Goal: Task Accomplishment & Management: Manage account settings

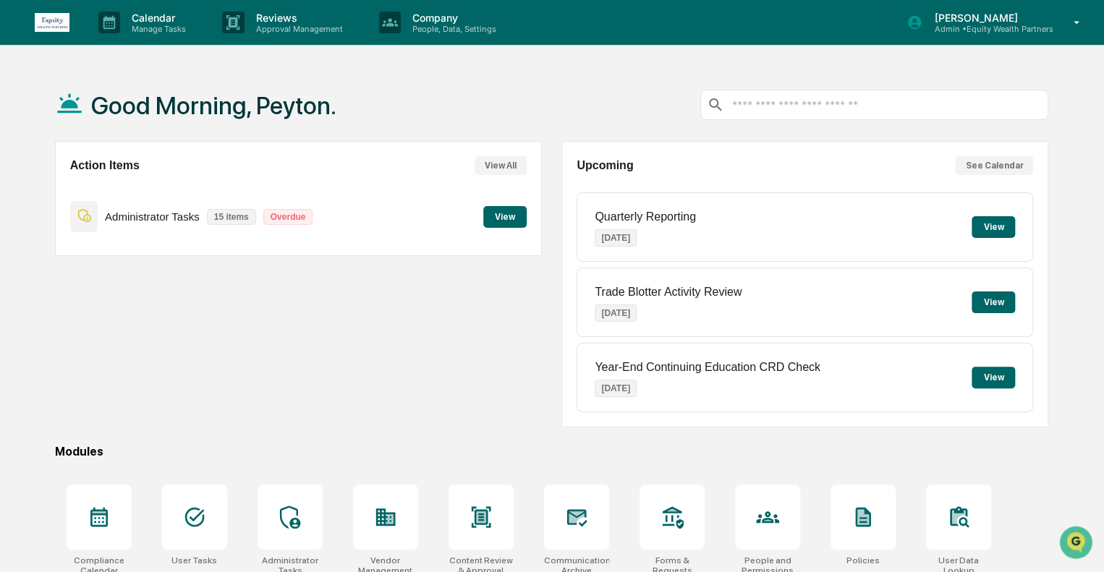
click at [1048, 22] on p "[PERSON_NAME]" at bounding box center [988, 18] width 130 height 12
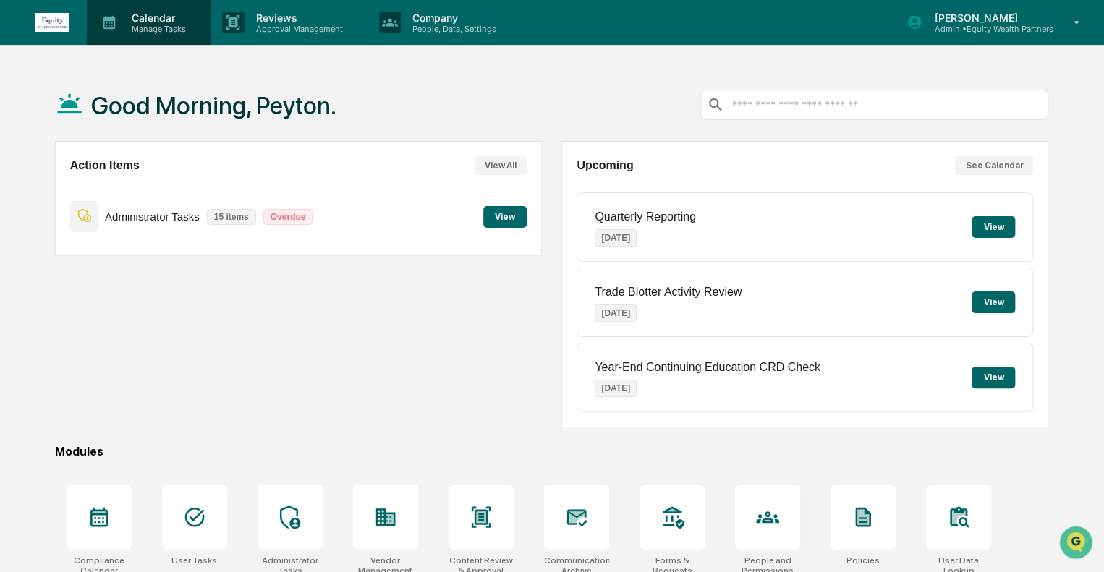
click at [159, 29] on p "Manage Tasks" at bounding box center [156, 29] width 73 height 10
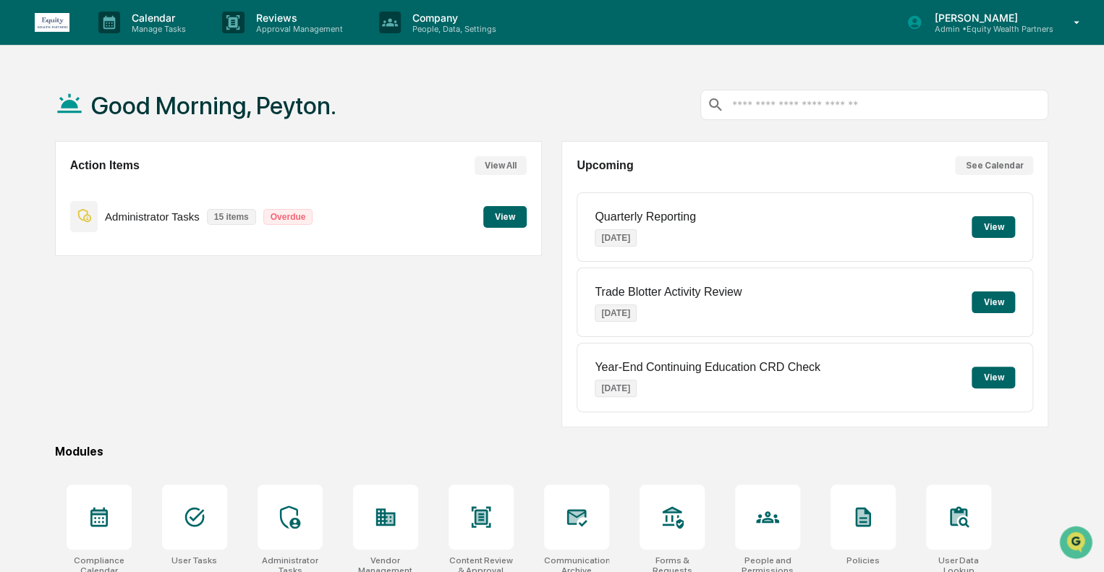
click at [507, 219] on button "View" at bounding box center [504, 217] width 43 height 22
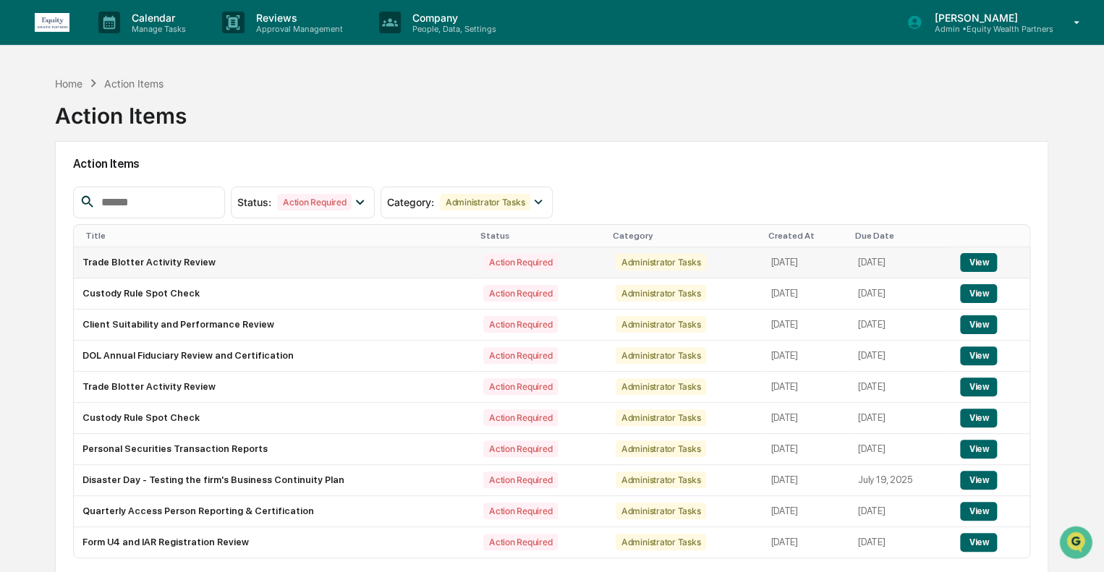
click at [980, 258] on button "View" at bounding box center [978, 262] width 37 height 19
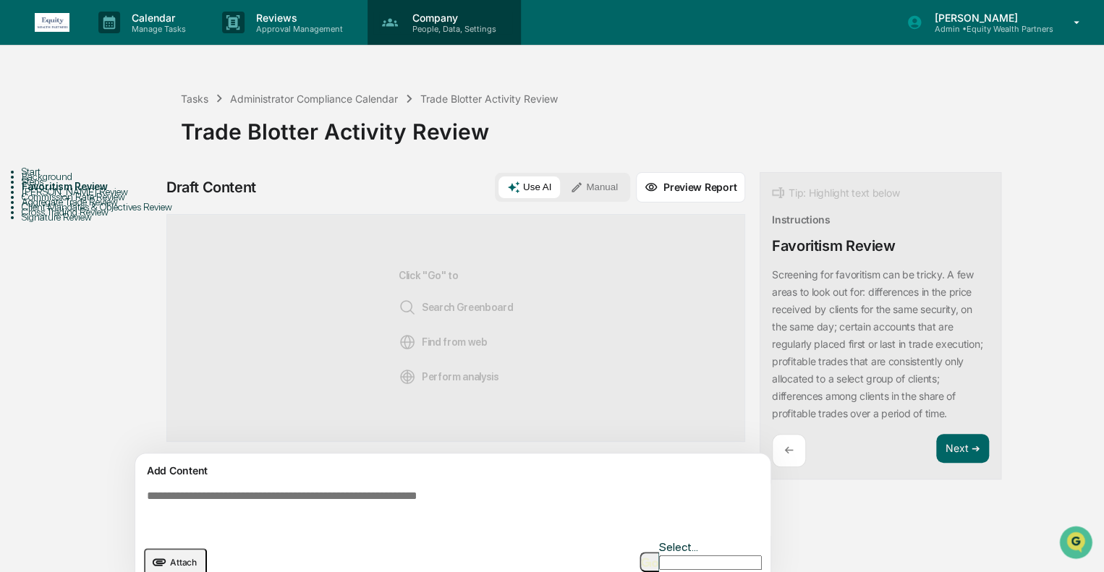
click at [433, 28] on p "People, Data, Settings" at bounding box center [452, 29] width 103 height 10
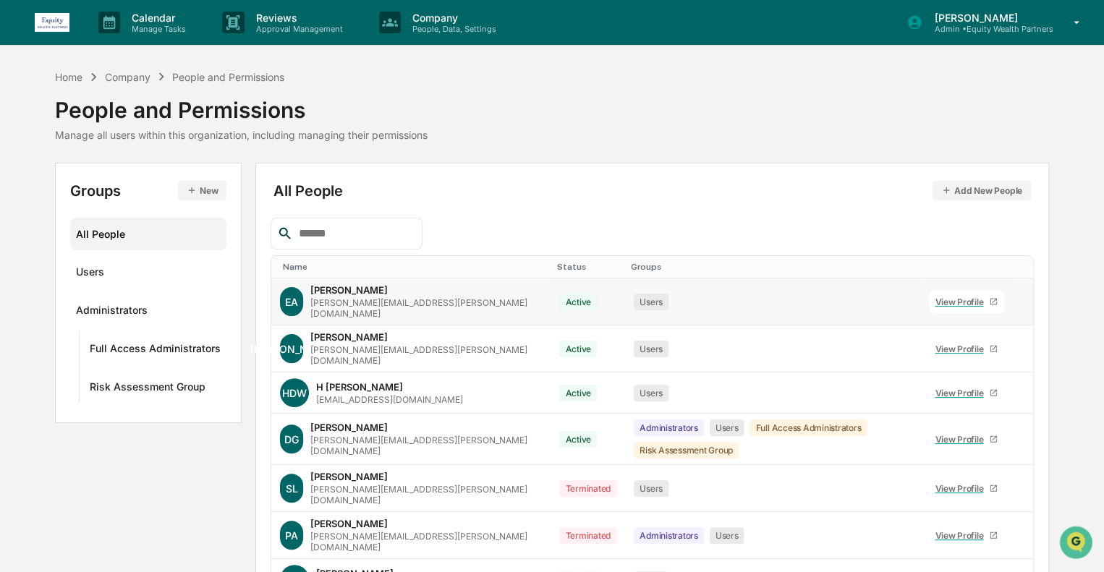
click at [964, 297] on div "View Profile" at bounding box center [962, 302] width 54 height 11
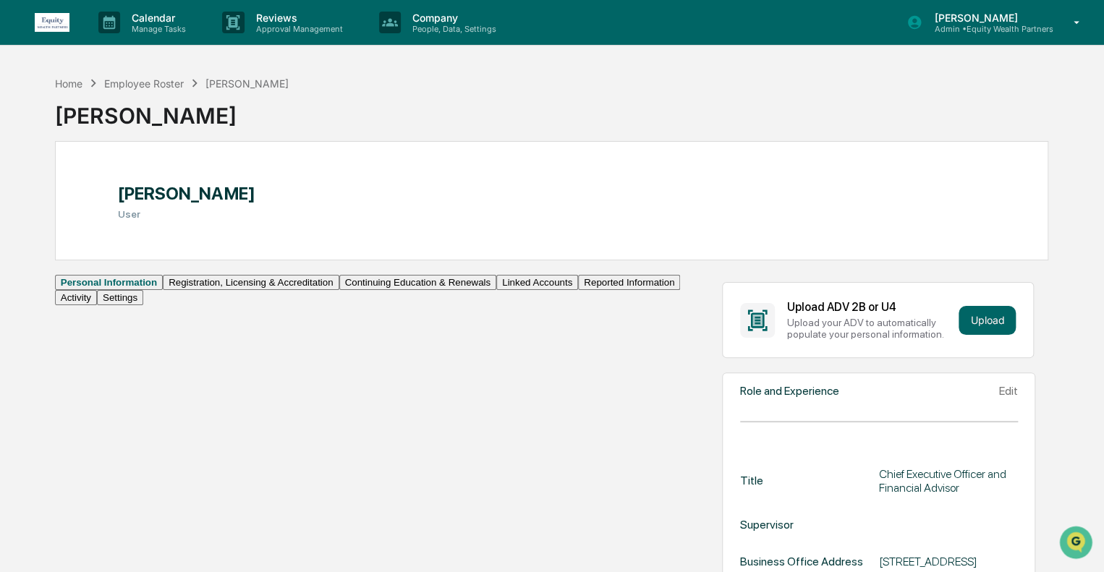
click at [496, 290] on button "Linked Accounts" at bounding box center [537, 282] width 82 height 15
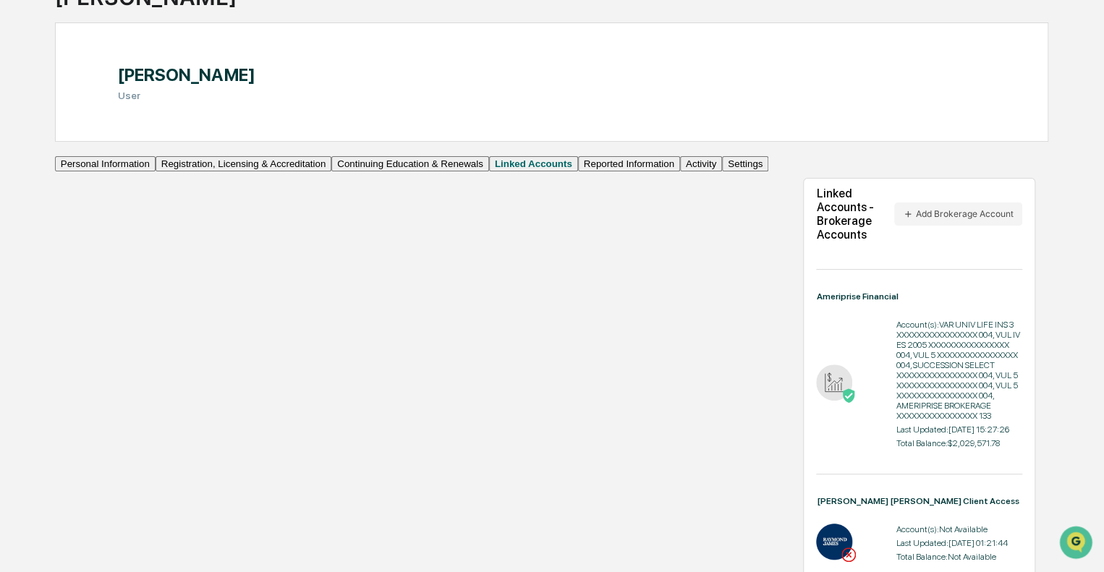
scroll to position [144, 0]
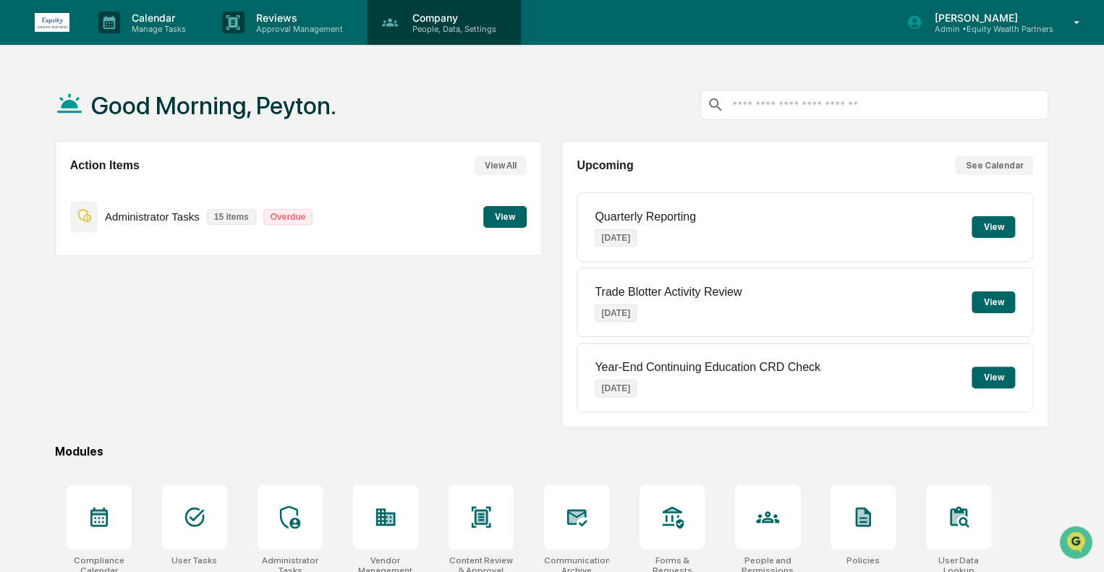
click at [454, 26] on p "People, Data, Settings" at bounding box center [452, 29] width 103 height 10
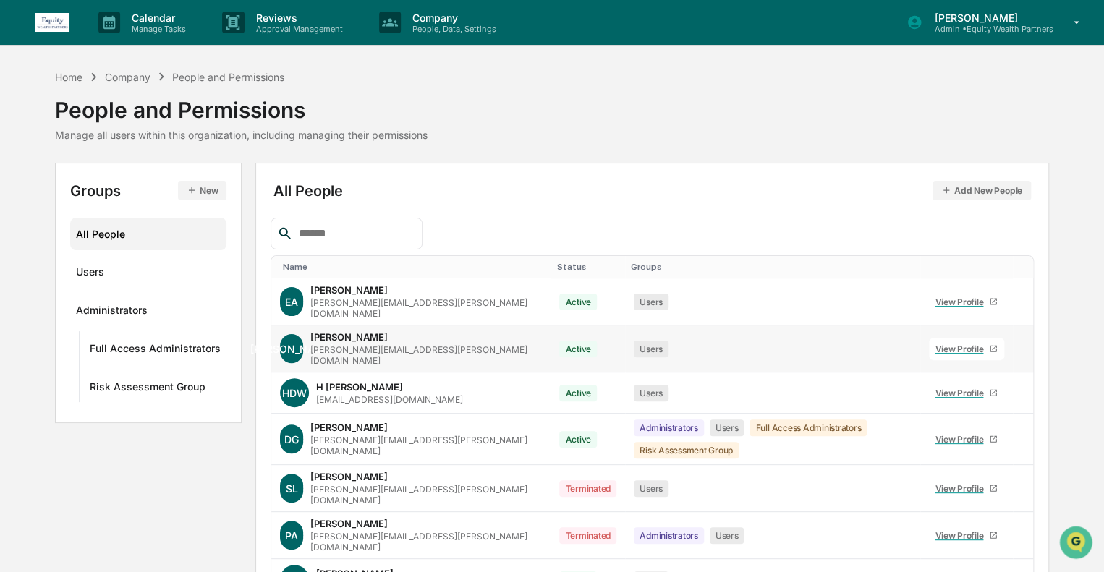
click at [960, 344] on div "View Profile" at bounding box center [962, 349] width 54 height 11
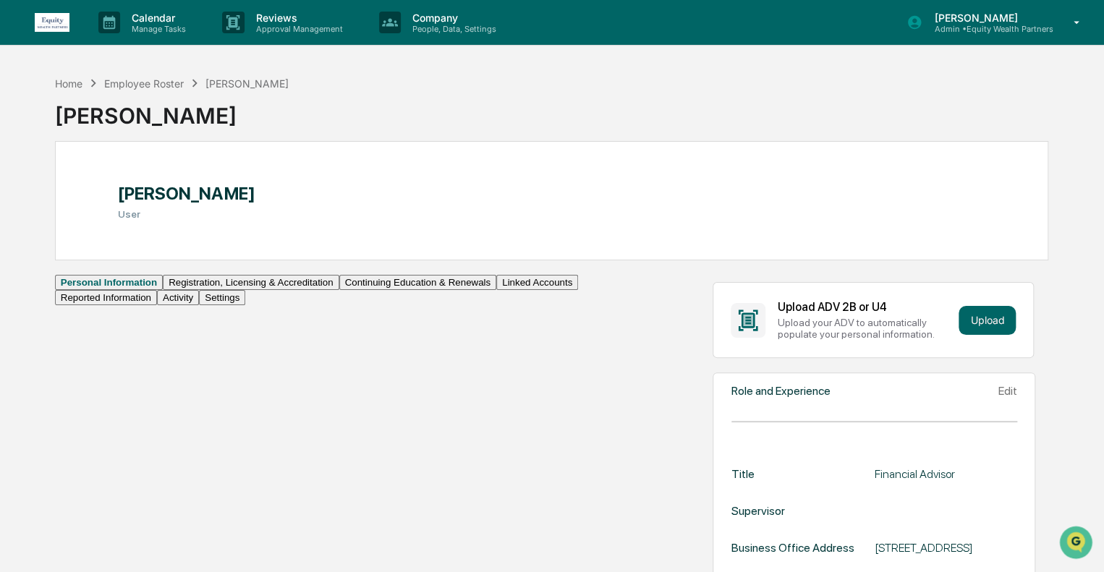
click at [496, 290] on button "Linked Accounts" at bounding box center [537, 282] width 82 height 15
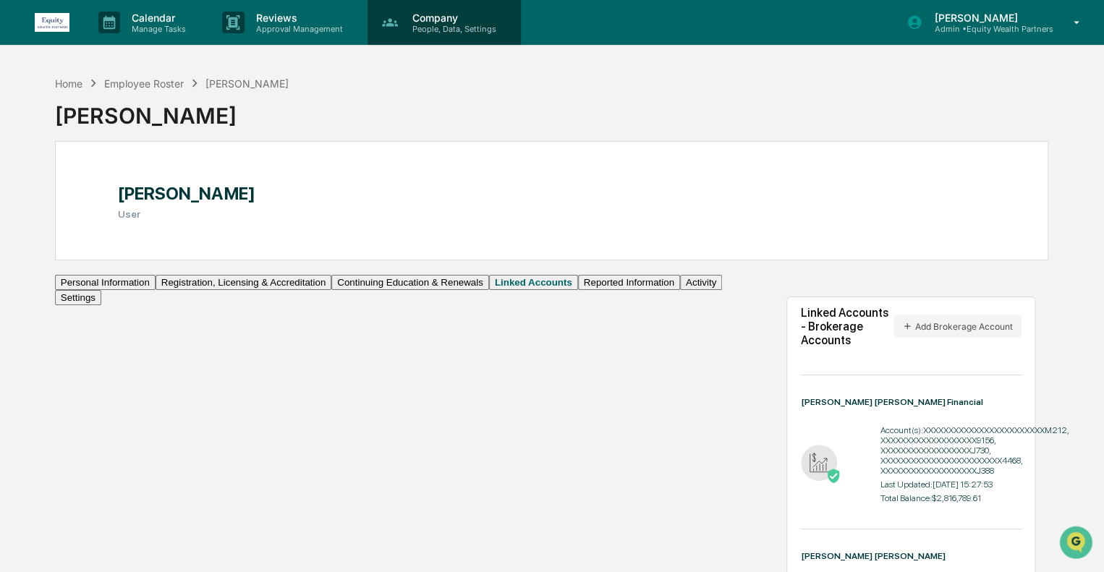
click at [441, 20] on p "Company" at bounding box center [452, 18] width 103 height 12
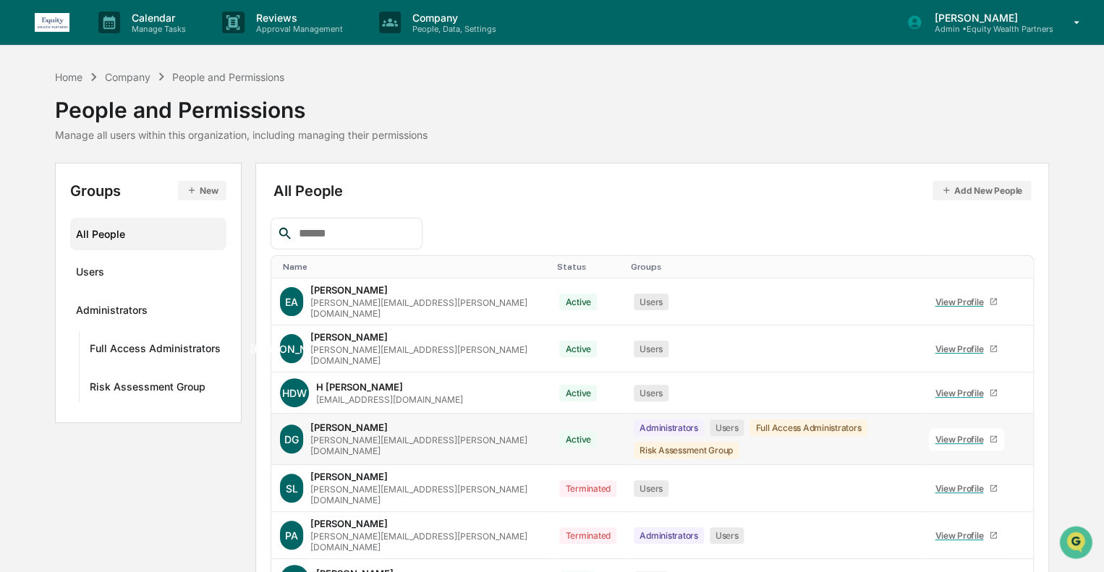
click at [1022, 443] on icon at bounding box center [1022, 443] width 0 height 0
click at [945, 434] on div "View Profile" at bounding box center [962, 439] width 54 height 11
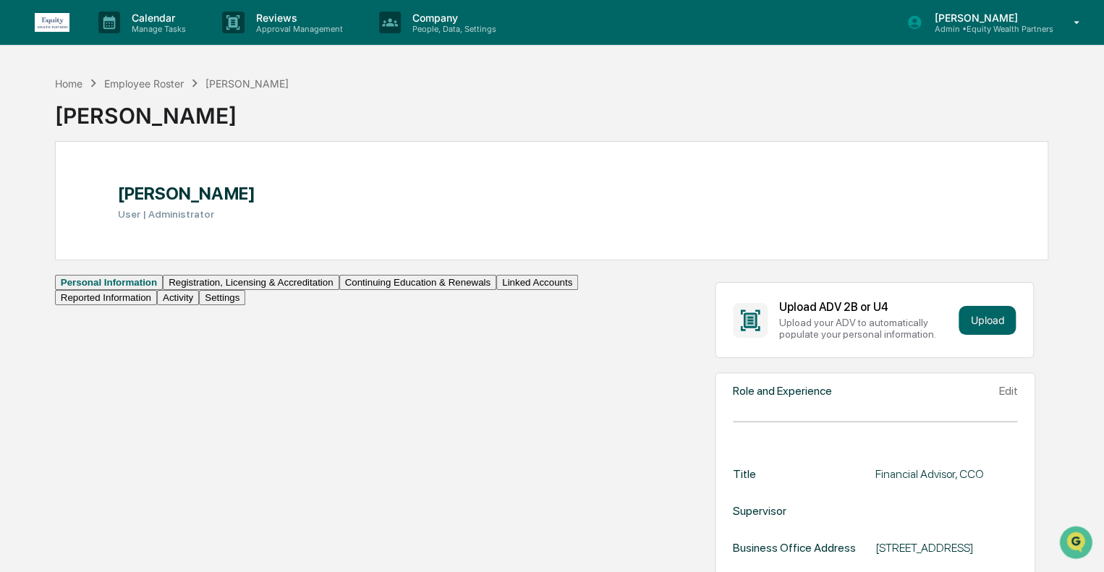
click at [496, 290] on button "Linked Accounts" at bounding box center [537, 282] width 82 height 15
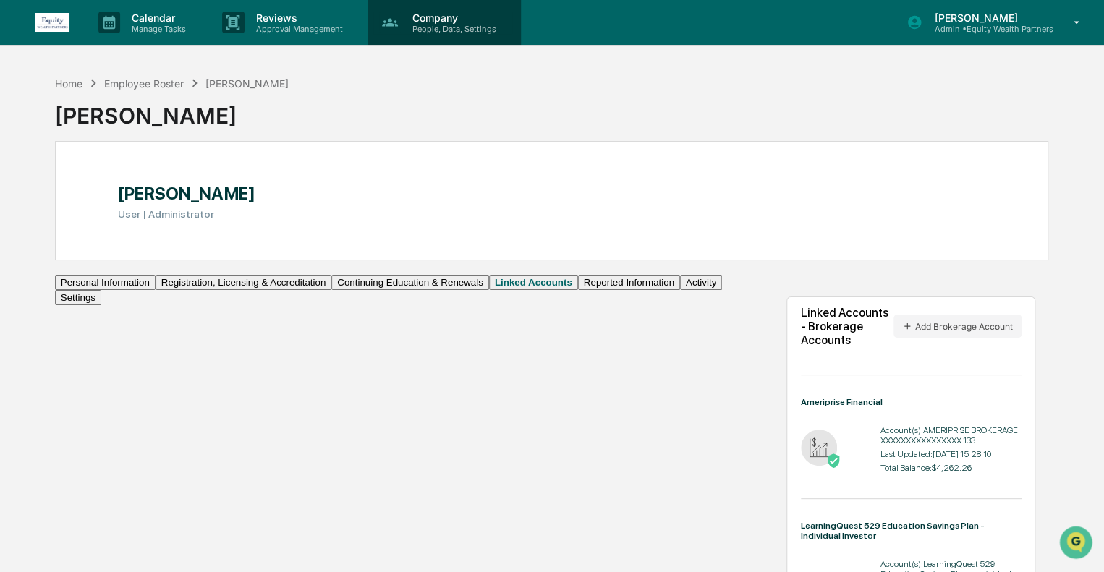
click at [467, 28] on p "People, Data, Settings" at bounding box center [452, 29] width 103 height 10
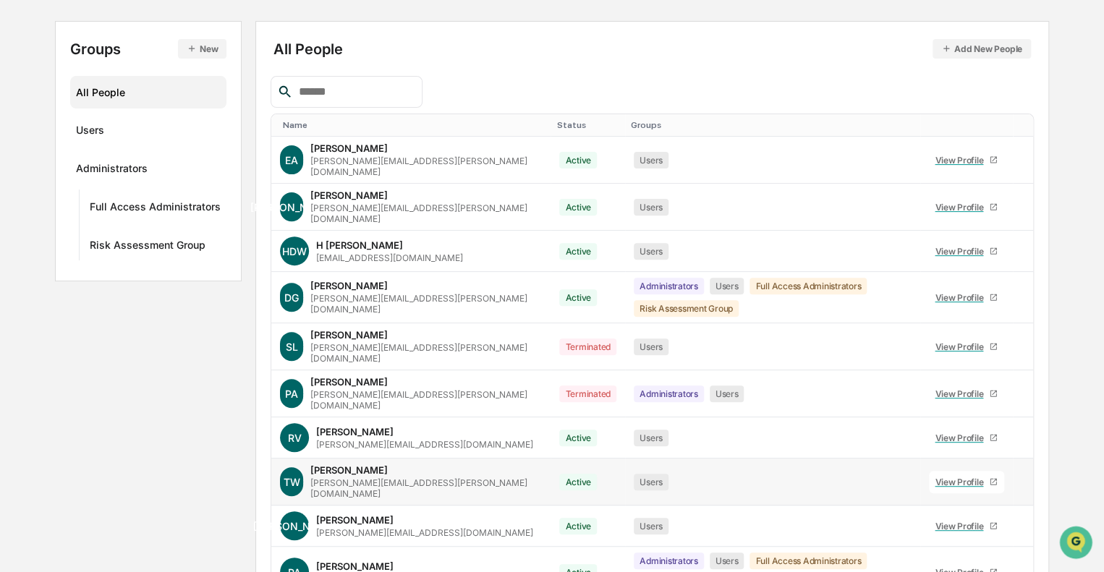
scroll to position [145, 0]
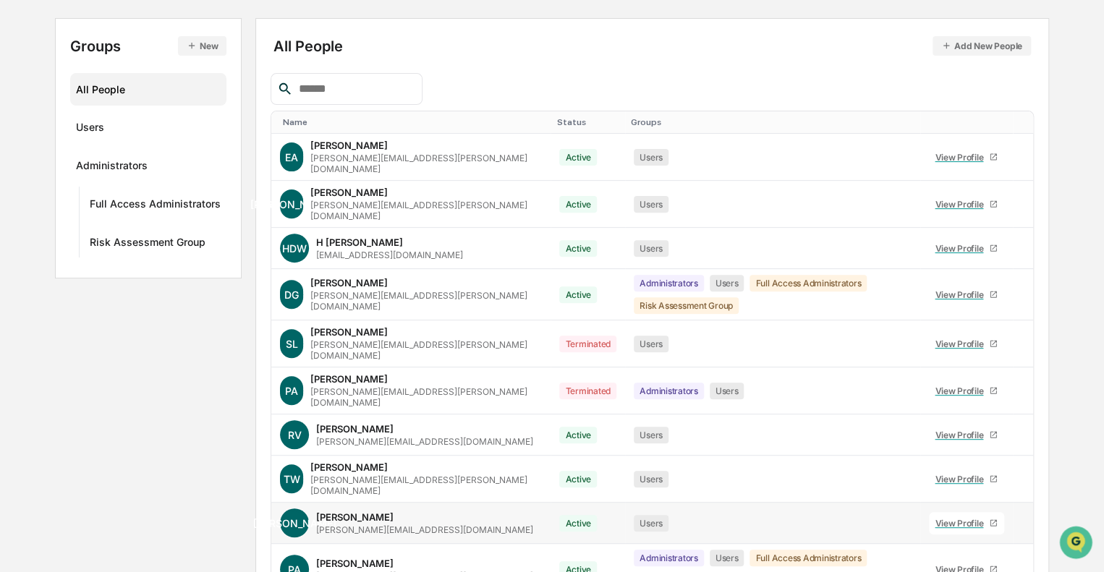
click at [947, 518] on div "View Profile" at bounding box center [962, 523] width 54 height 11
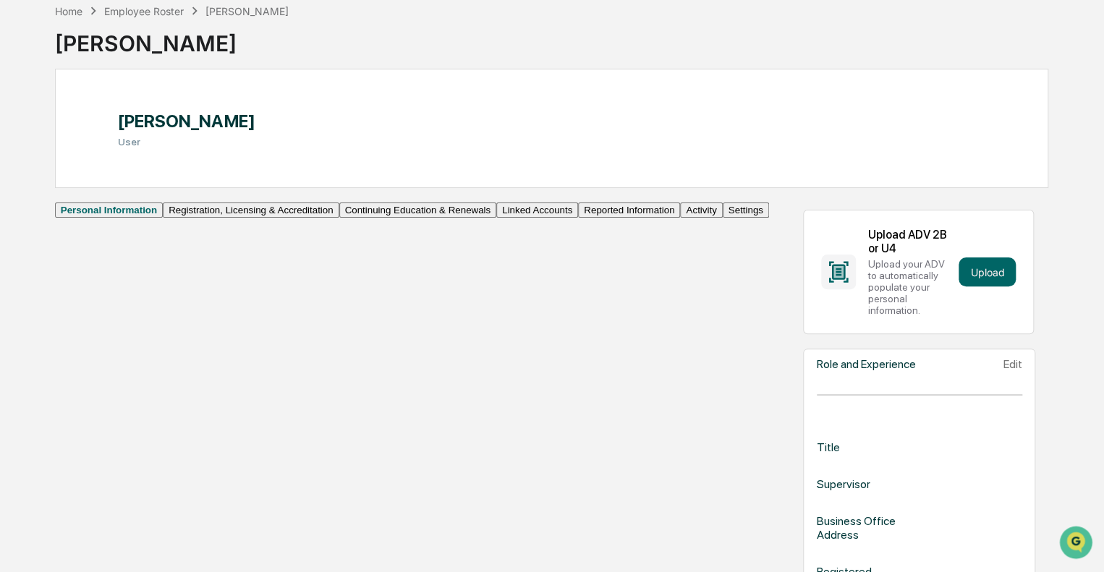
click at [496, 218] on button "Linked Accounts" at bounding box center [537, 210] width 82 height 15
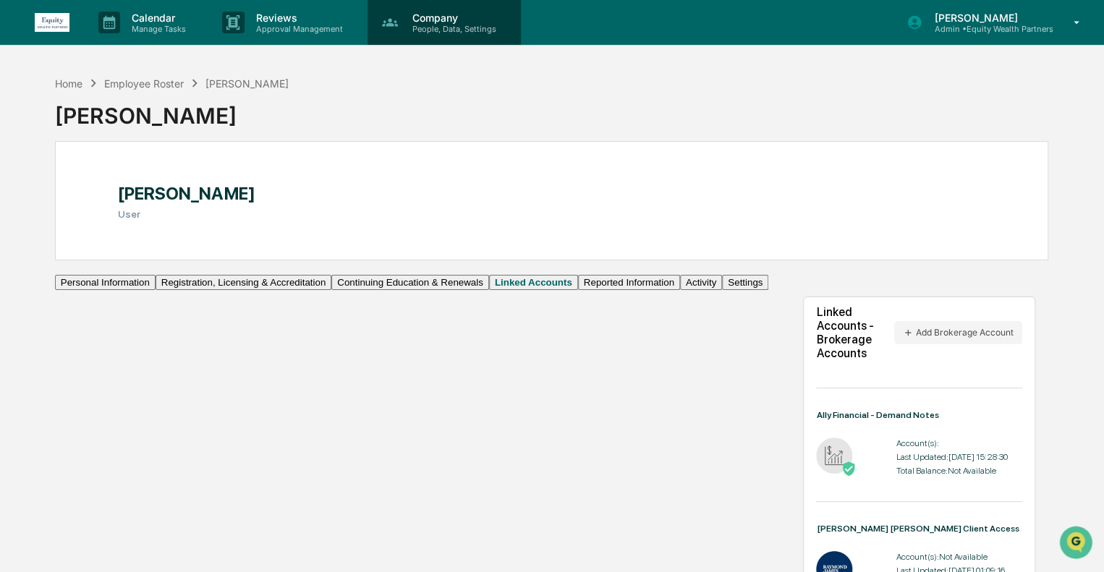
click at [421, 40] on div "Company People, Data, Settings" at bounding box center [444, 22] width 153 height 45
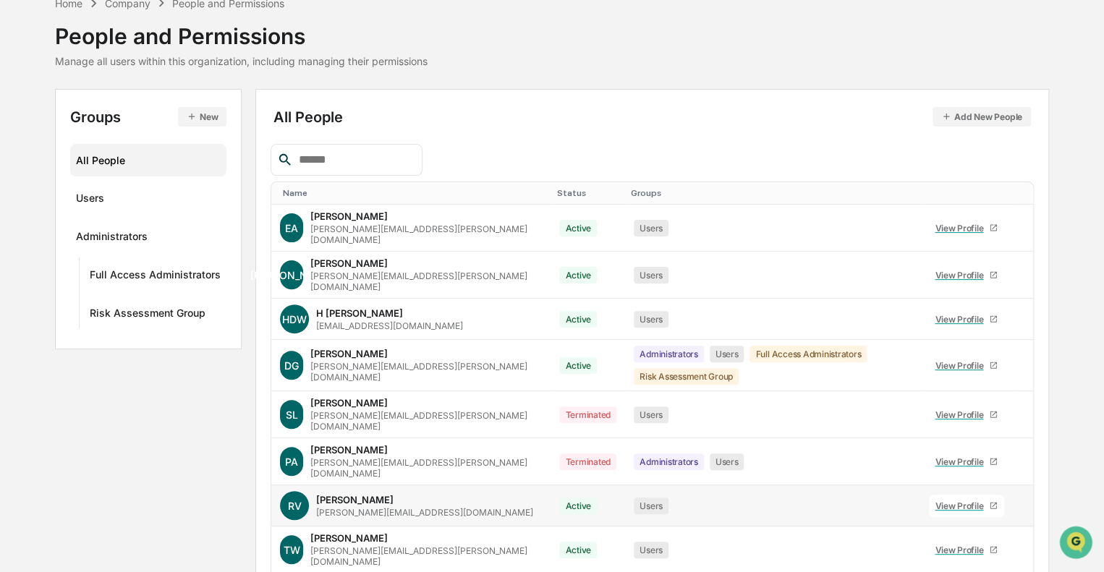
scroll to position [181, 0]
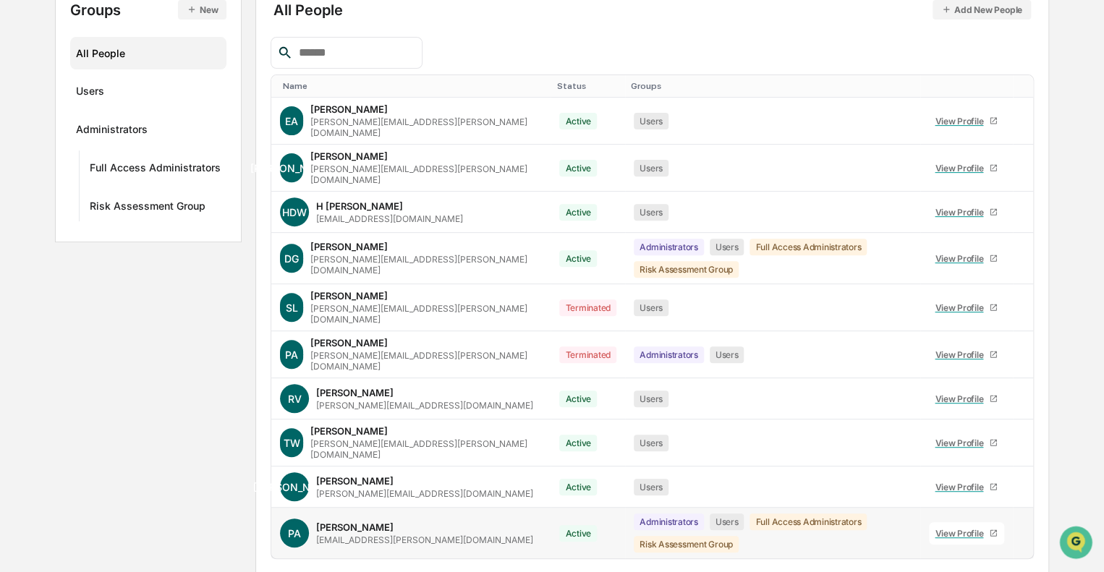
click at [963, 528] on div "View Profile" at bounding box center [962, 533] width 54 height 11
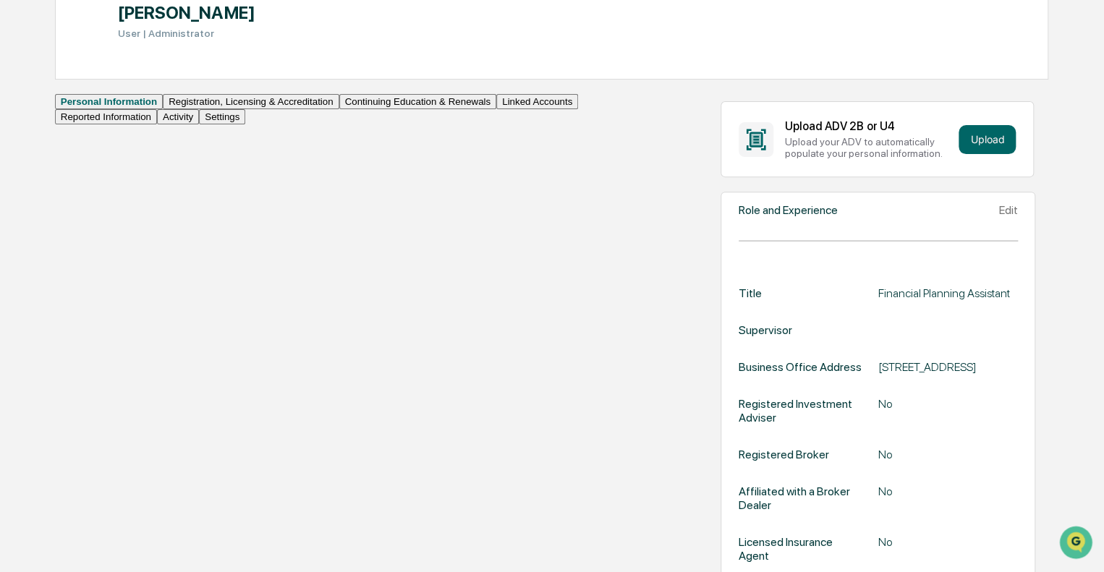
click at [496, 109] on button "Linked Accounts" at bounding box center [537, 101] width 82 height 15
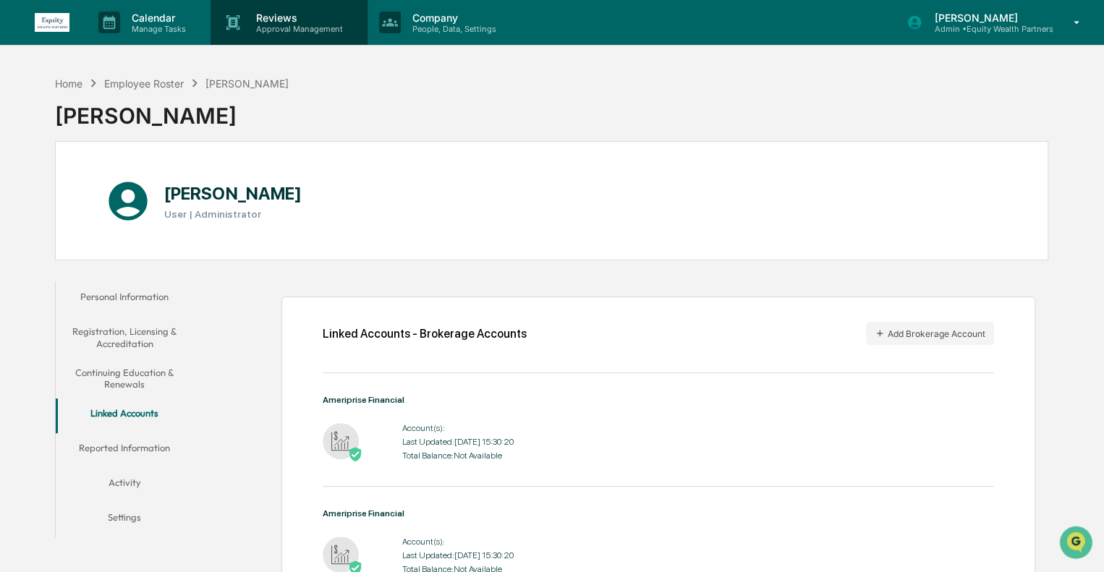
click at [288, 16] on p "Reviews" at bounding box center [298, 18] width 106 height 12
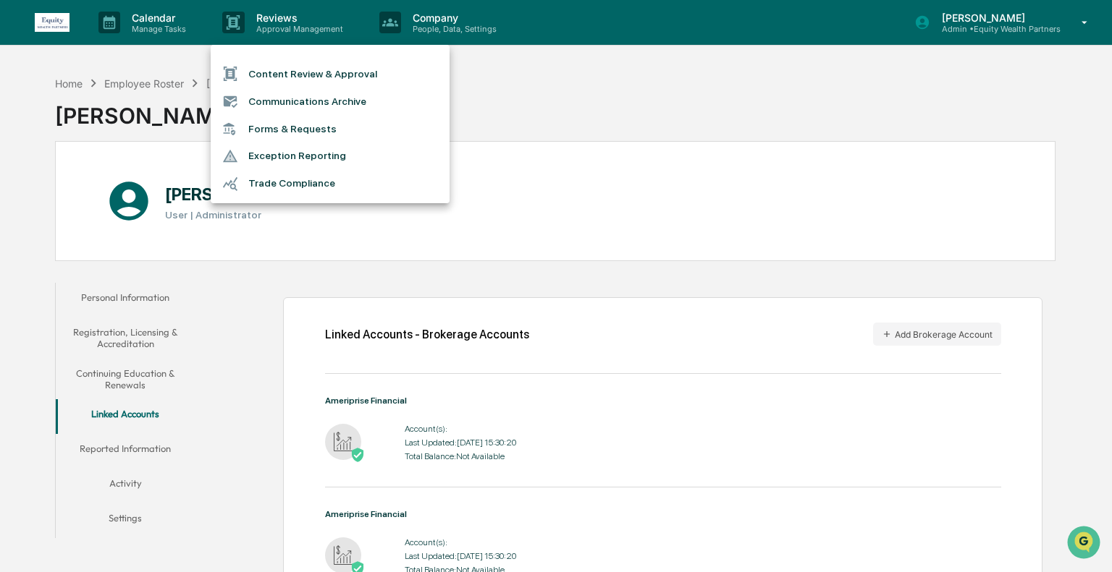
click at [332, 185] on li "Trade Compliance" at bounding box center [330, 183] width 239 height 27
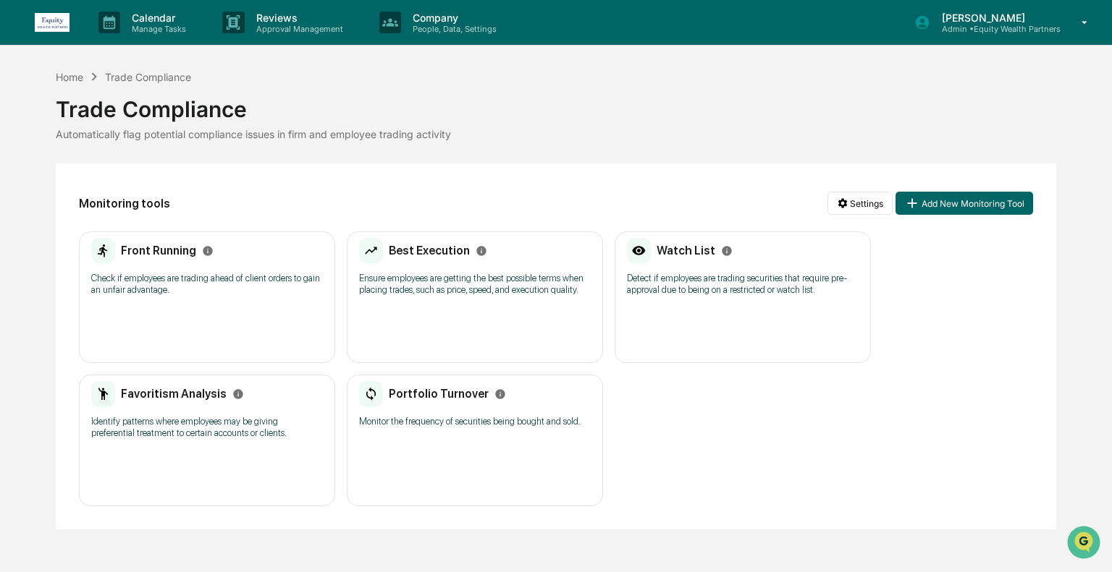
click at [162, 246] on h2 "Front Running" at bounding box center [158, 251] width 75 height 14
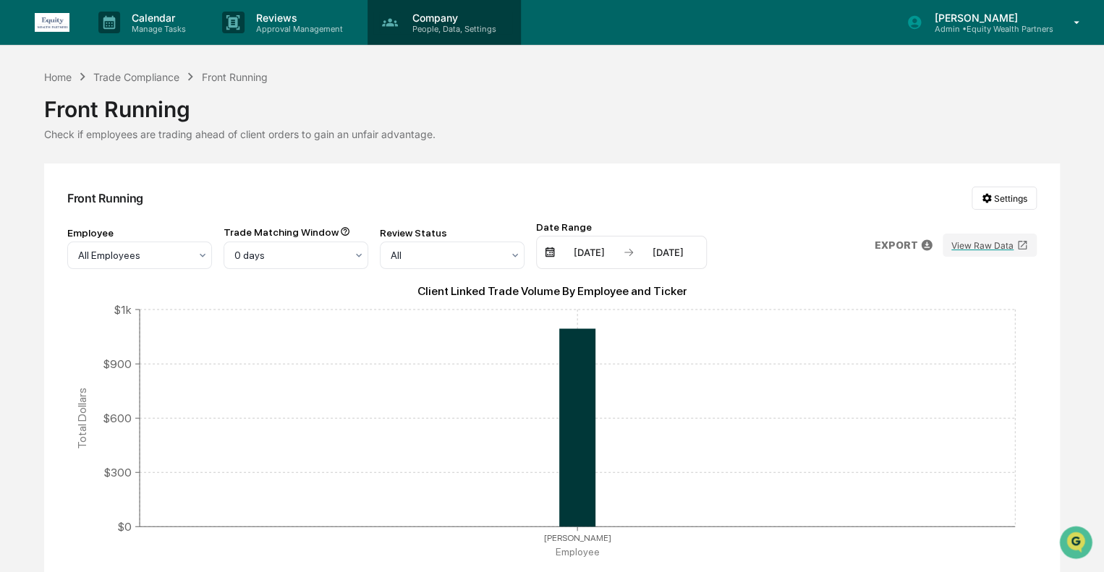
click at [418, 15] on p "Company" at bounding box center [452, 18] width 103 height 12
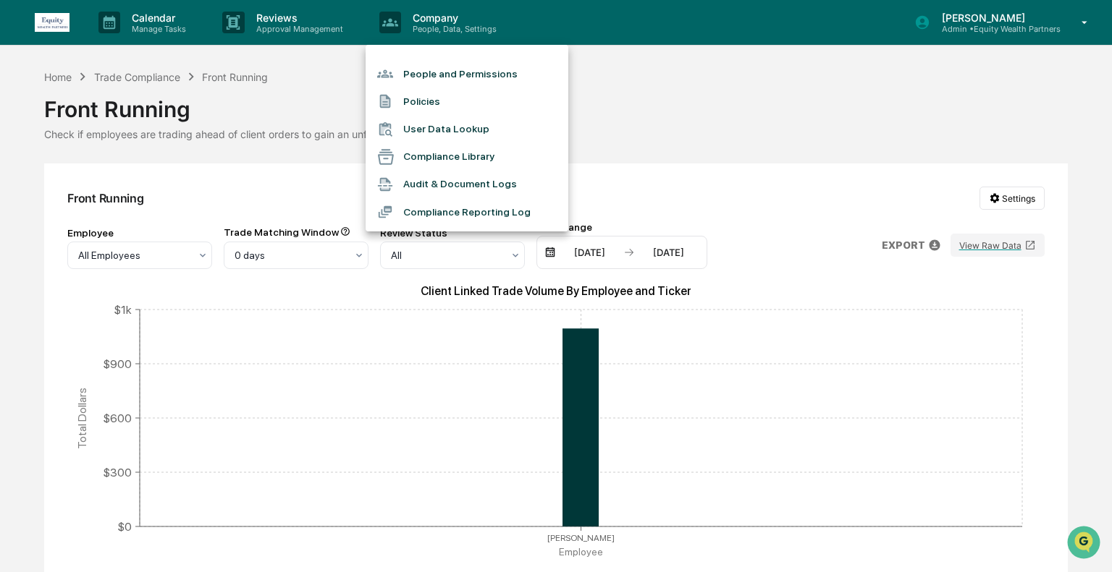
click at [475, 80] on li "People and Permissions" at bounding box center [466, 73] width 203 height 27
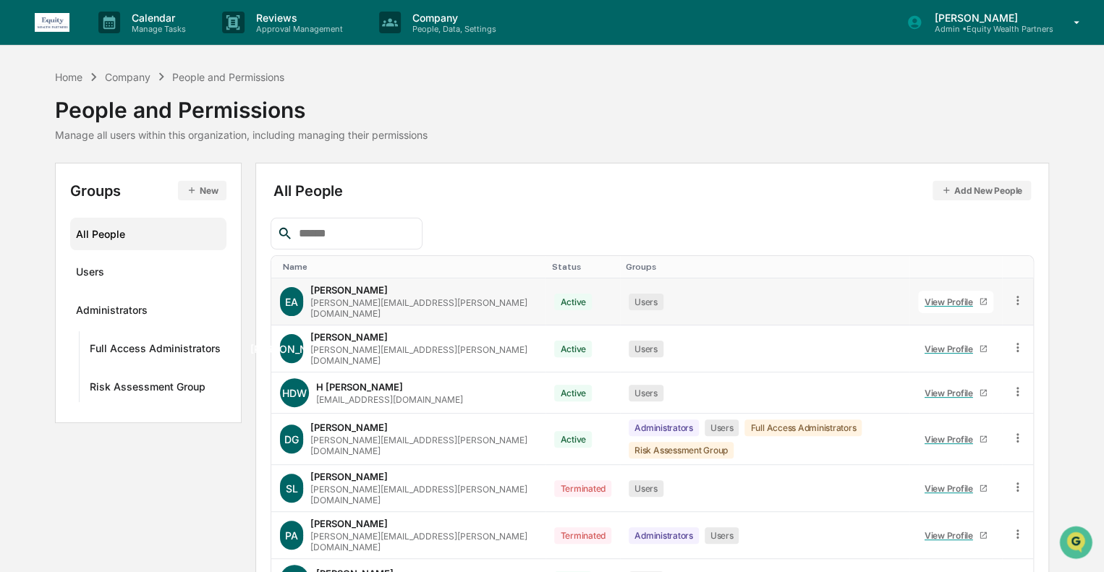
click at [957, 299] on div "View Profile" at bounding box center [952, 302] width 54 height 11
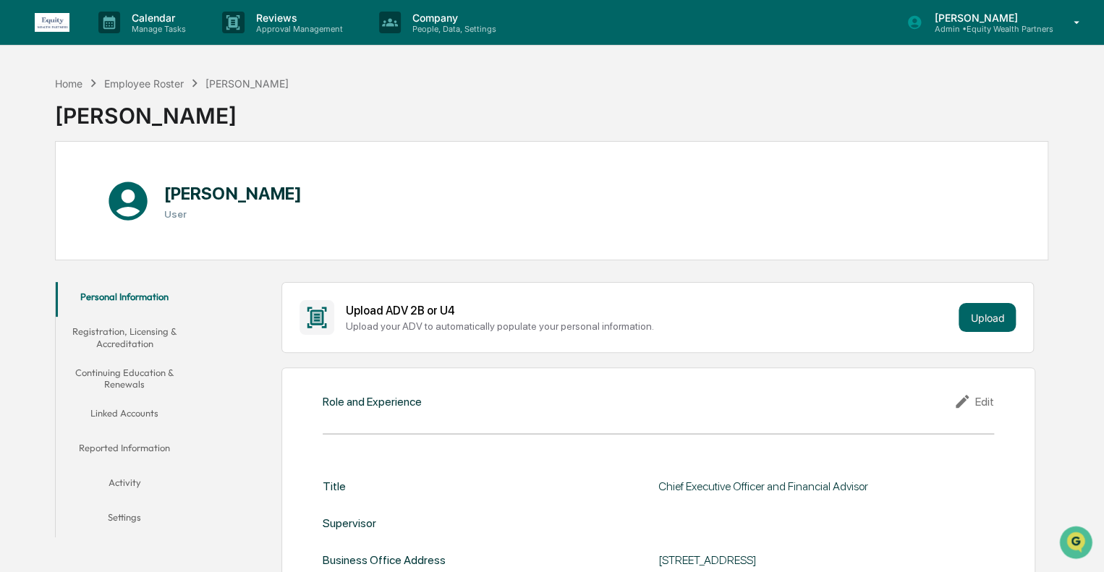
click at [140, 416] on button "Linked Accounts" at bounding box center [125, 416] width 138 height 35
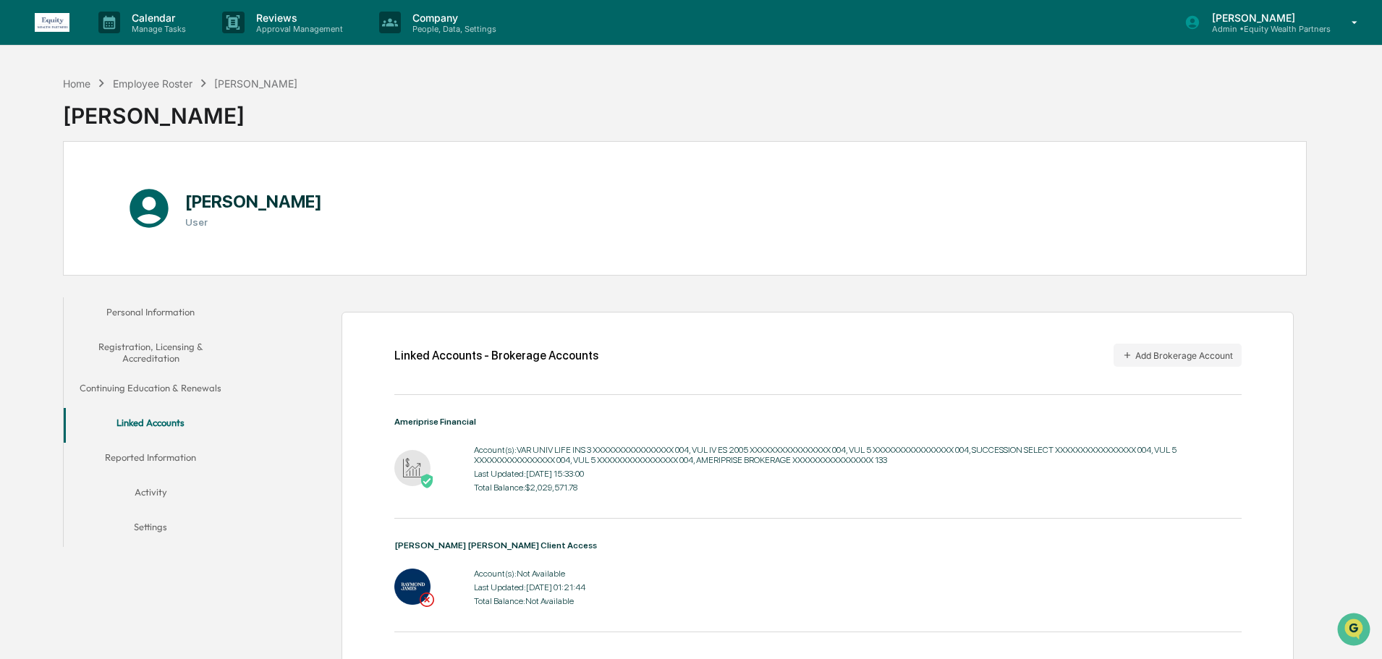
click at [1104, 26] on p "Admin • Equity Wealth Partners" at bounding box center [1266, 29] width 130 height 10
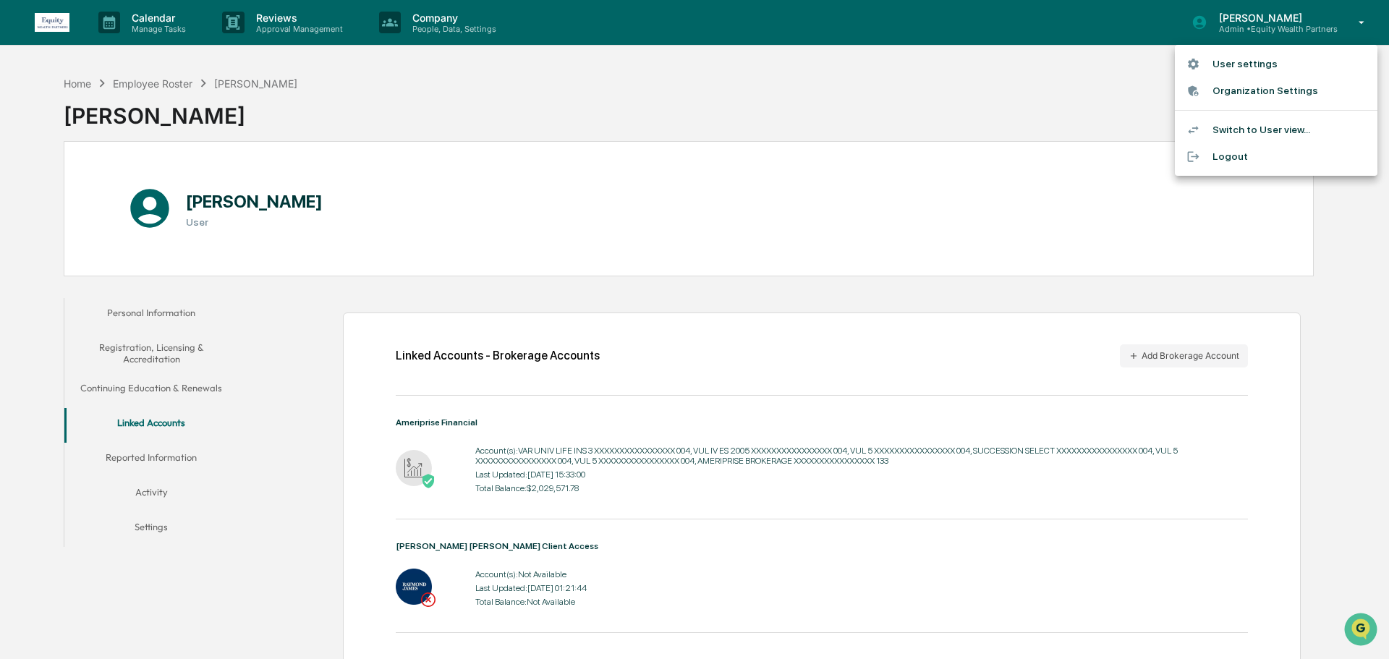
click at [426, 117] on div at bounding box center [694, 329] width 1389 height 659
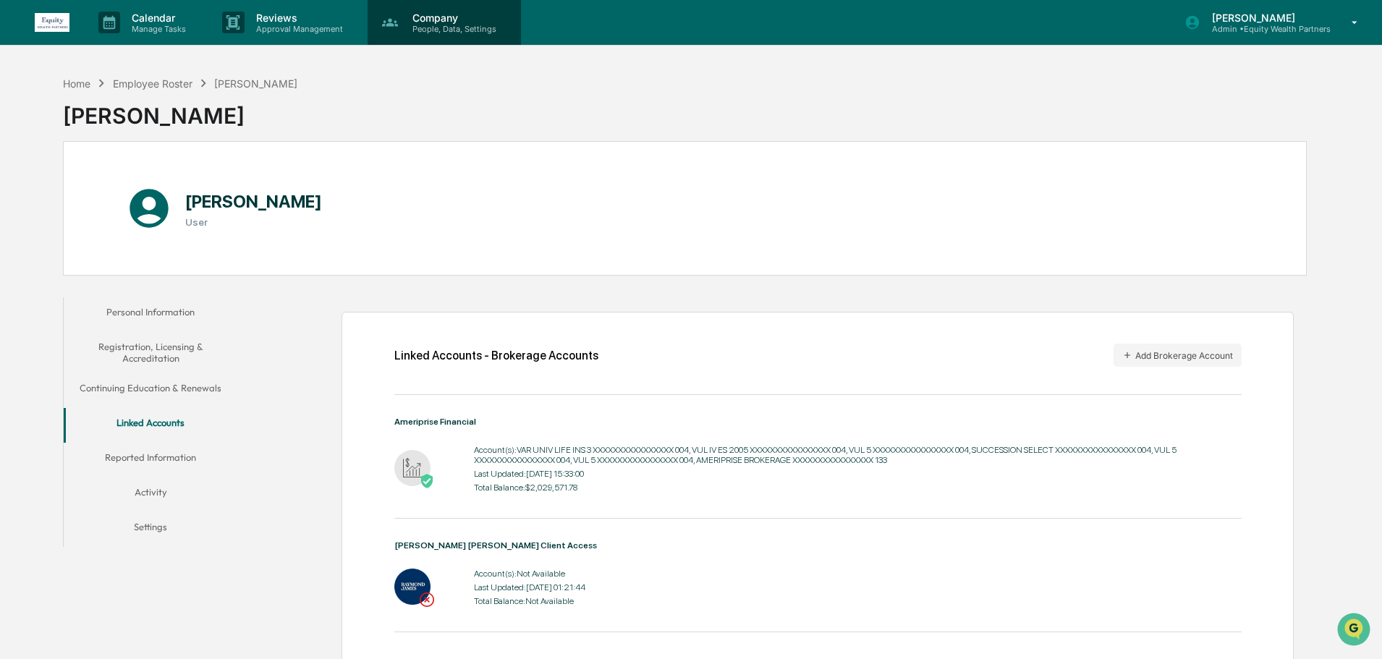
click at [451, 19] on p "Company" at bounding box center [452, 18] width 103 height 12
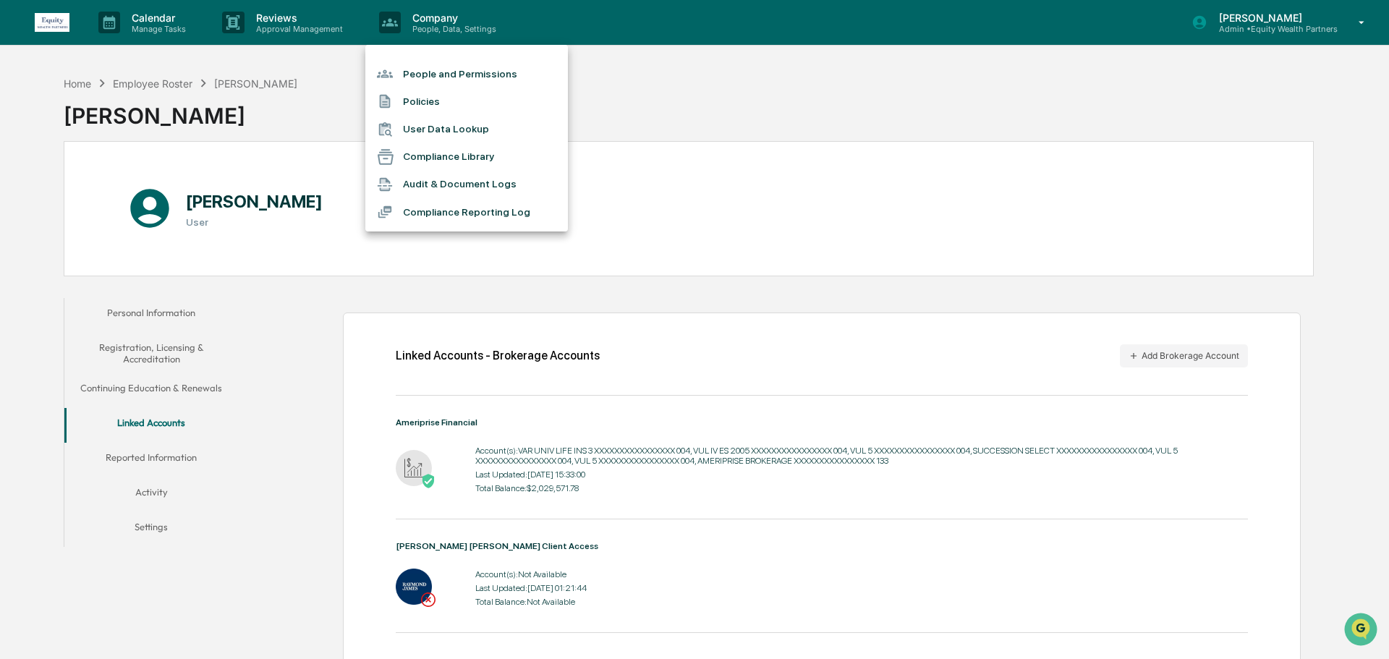
click at [1104, 16] on div at bounding box center [694, 329] width 1389 height 659
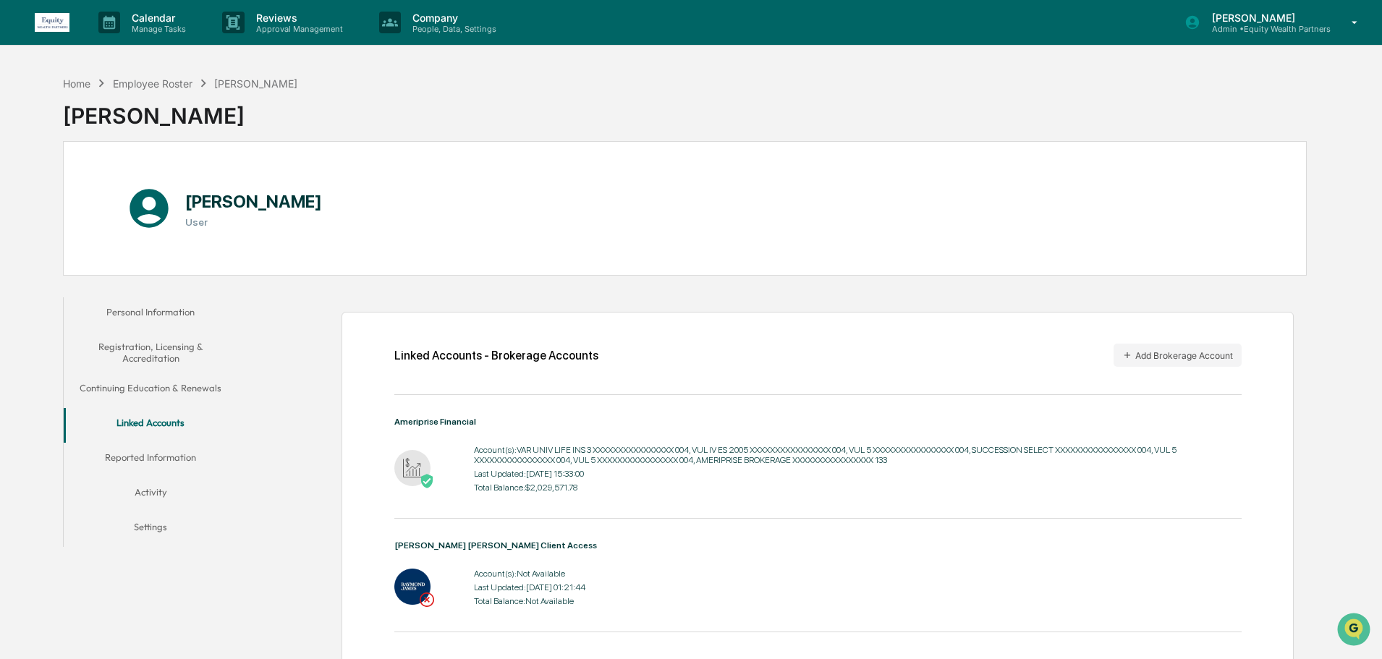
click at [1104, 24] on p "Admin • Equity Wealth Partners" at bounding box center [1266, 29] width 130 height 10
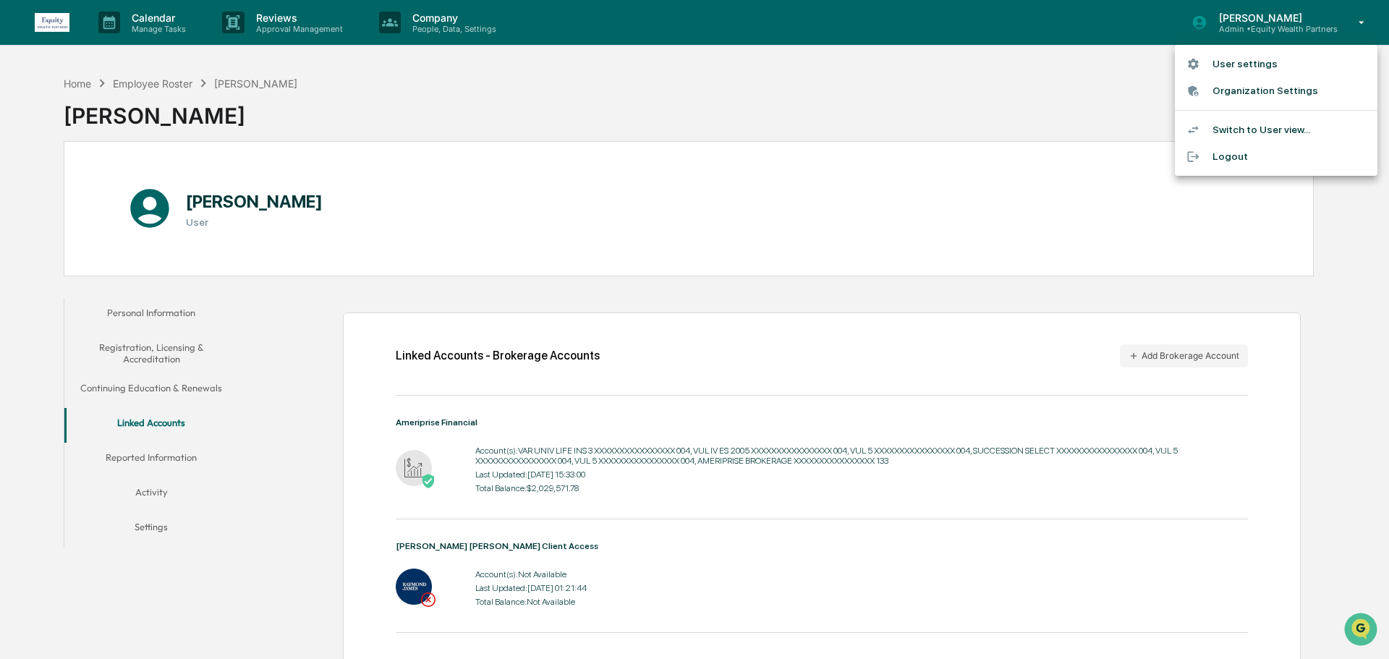
click at [1104, 132] on li "Switch to User view..." at bounding box center [1276, 130] width 203 height 27
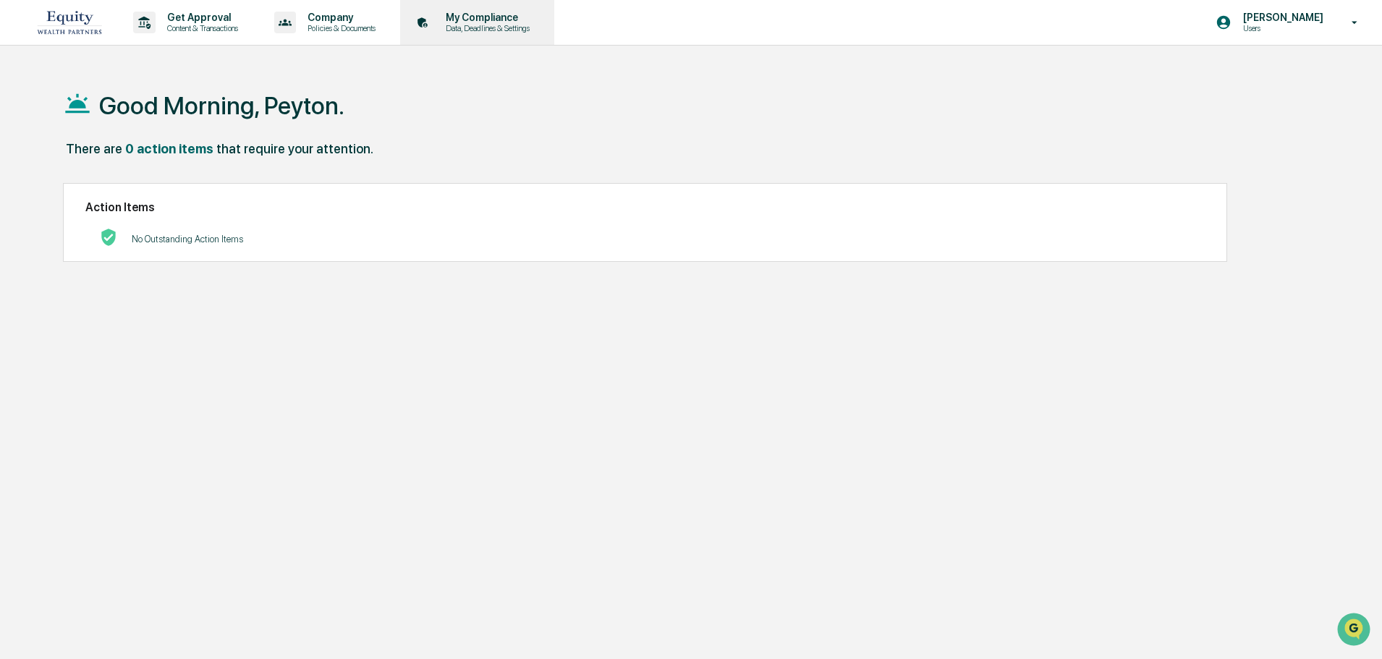
click at [515, 28] on p "Data, Deadlines & Settings" at bounding box center [485, 28] width 103 height 10
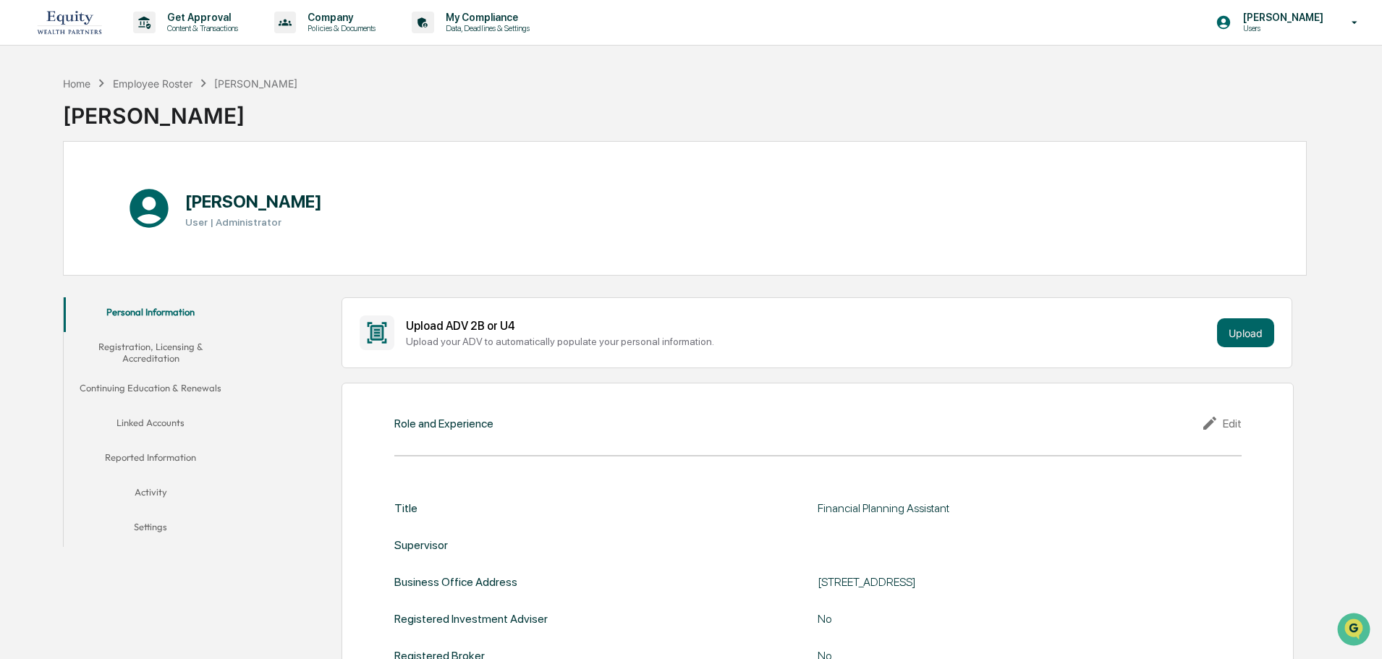
click at [155, 429] on button "Linked Accounts" at bounding box center [151, 425] width 174 height 35
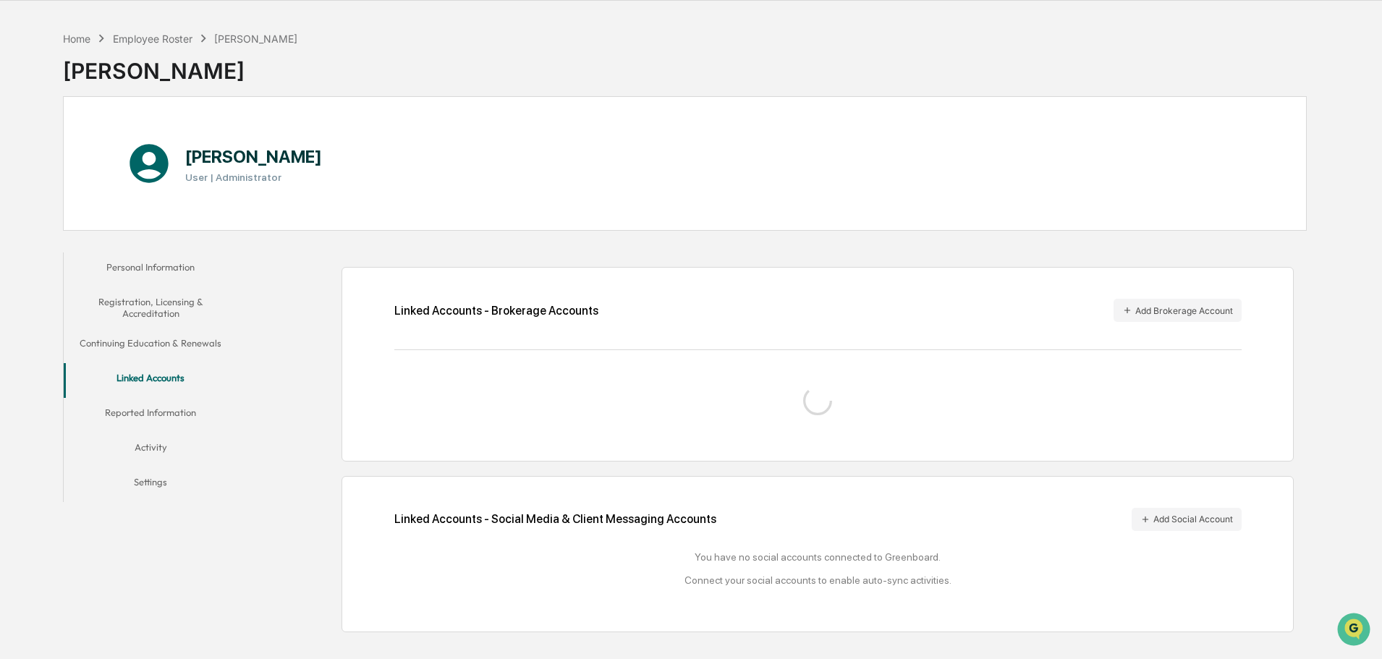
scroll to position [69, 0]
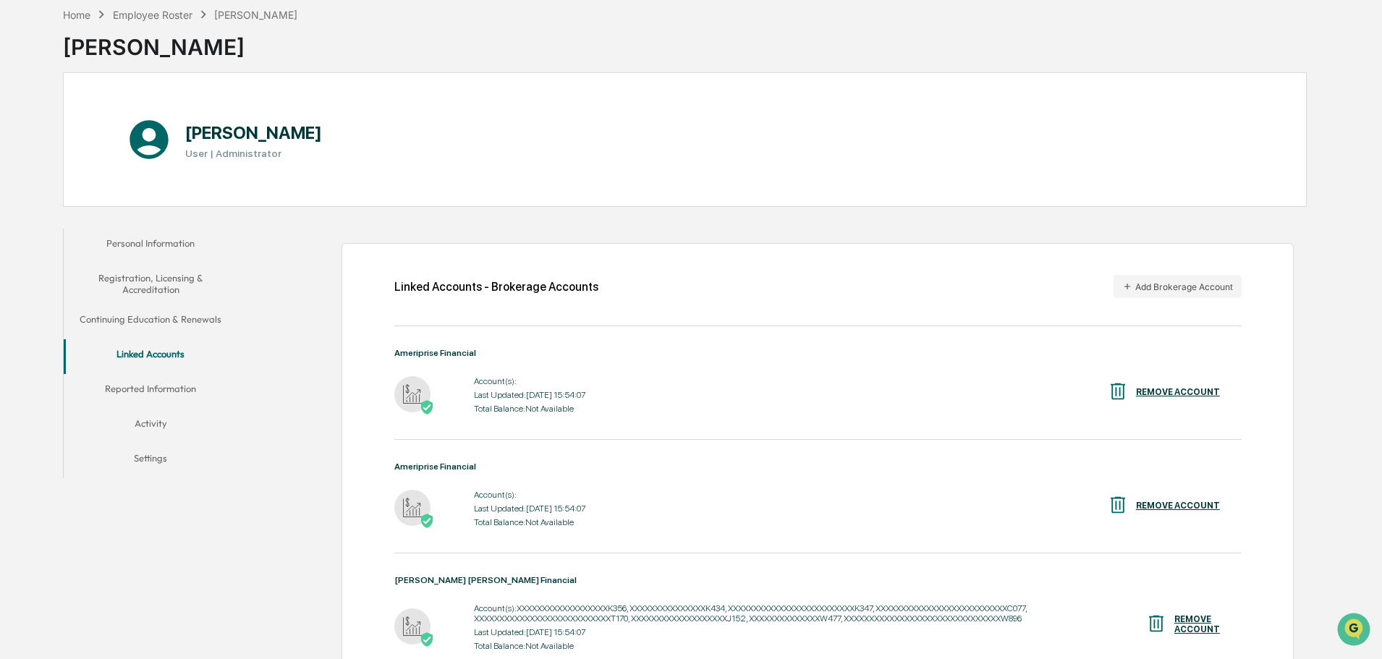
click at [1104, 389] on div "REMOVE ACCOUNT" at bounding box center [1178, 392] width 84 height 10
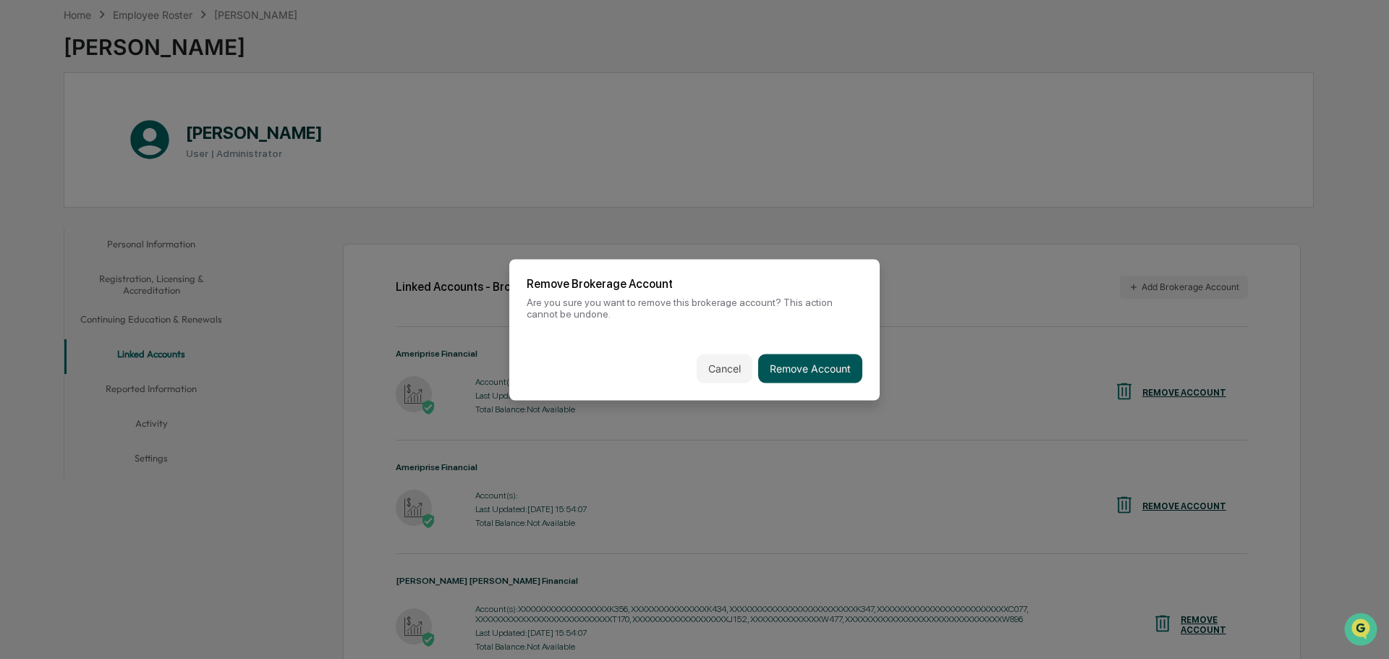
click at [805, 370] on button "Remove Account" at bounding box center [810, 368] width 104 height 29
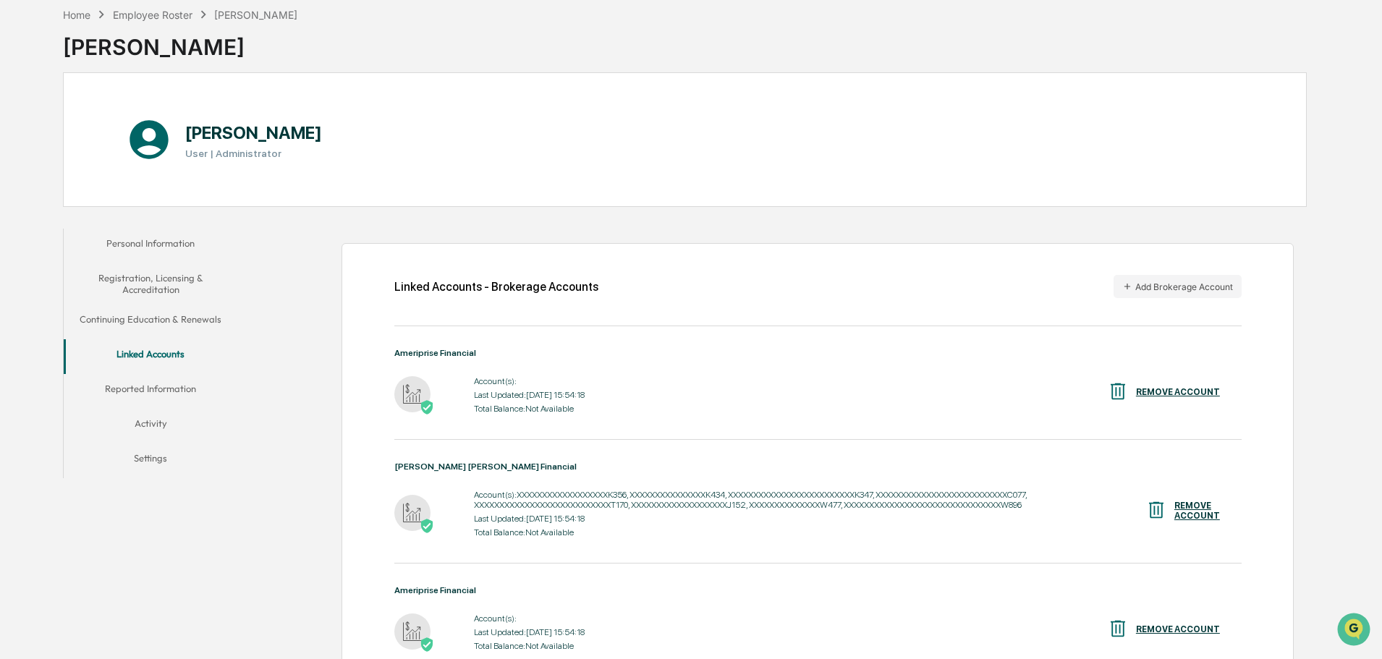
click at [1104, 387] on div "REMOVE ACCOUNT" at bounding box center [1178, 392] width 84 height 10
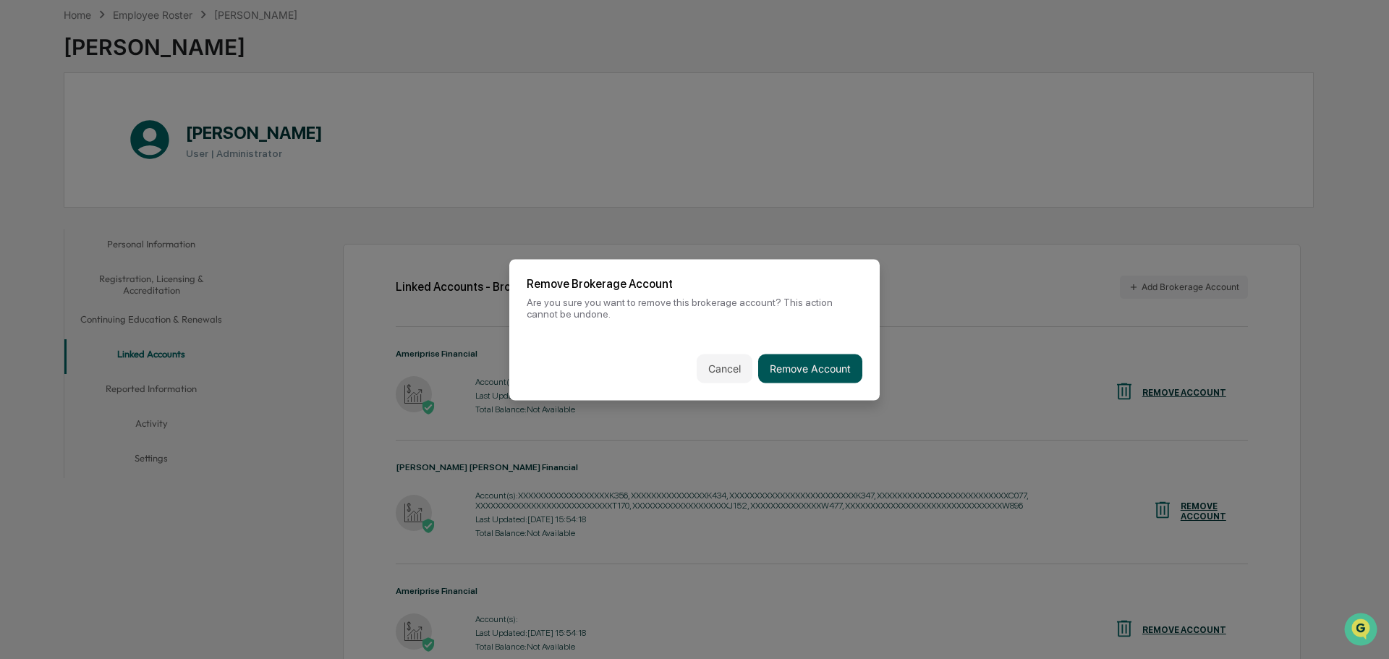
click at [817, 379] on button "Remove Account" at bounding box center [810, 368] width 104 height 29
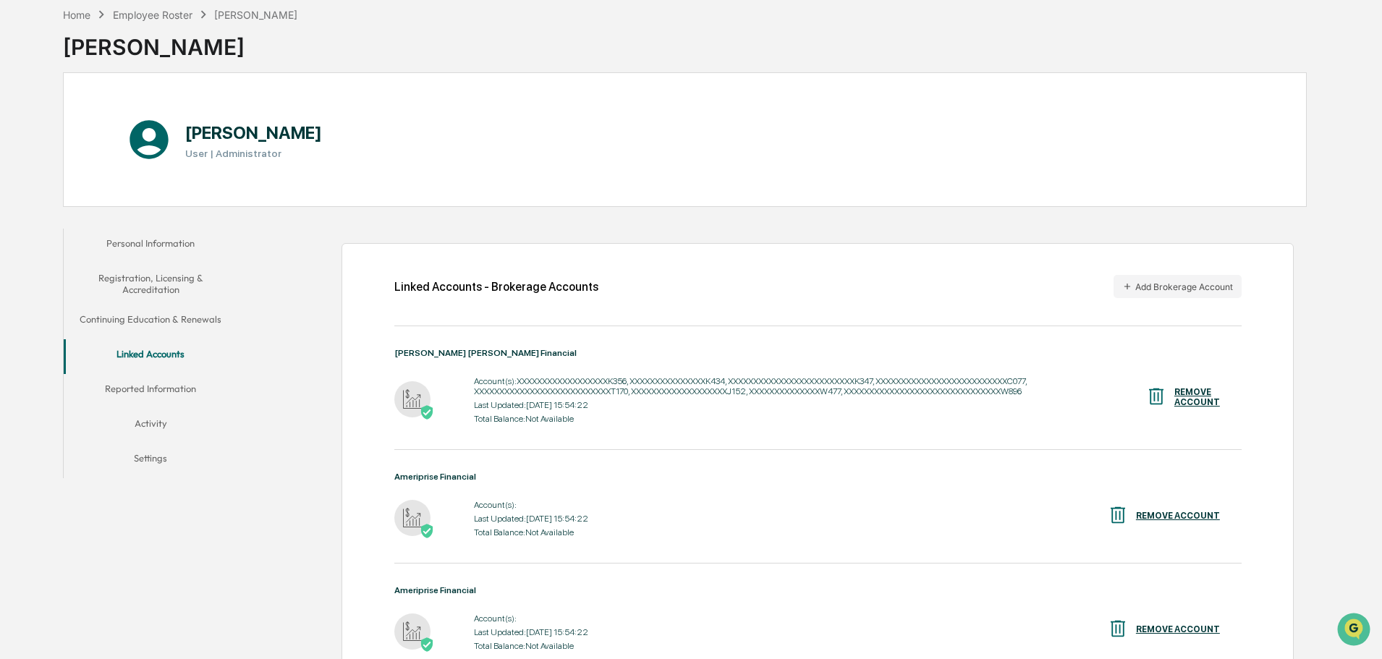
click at [1104, 386] on img at bounding box center [1157, 397] width 22 height 22
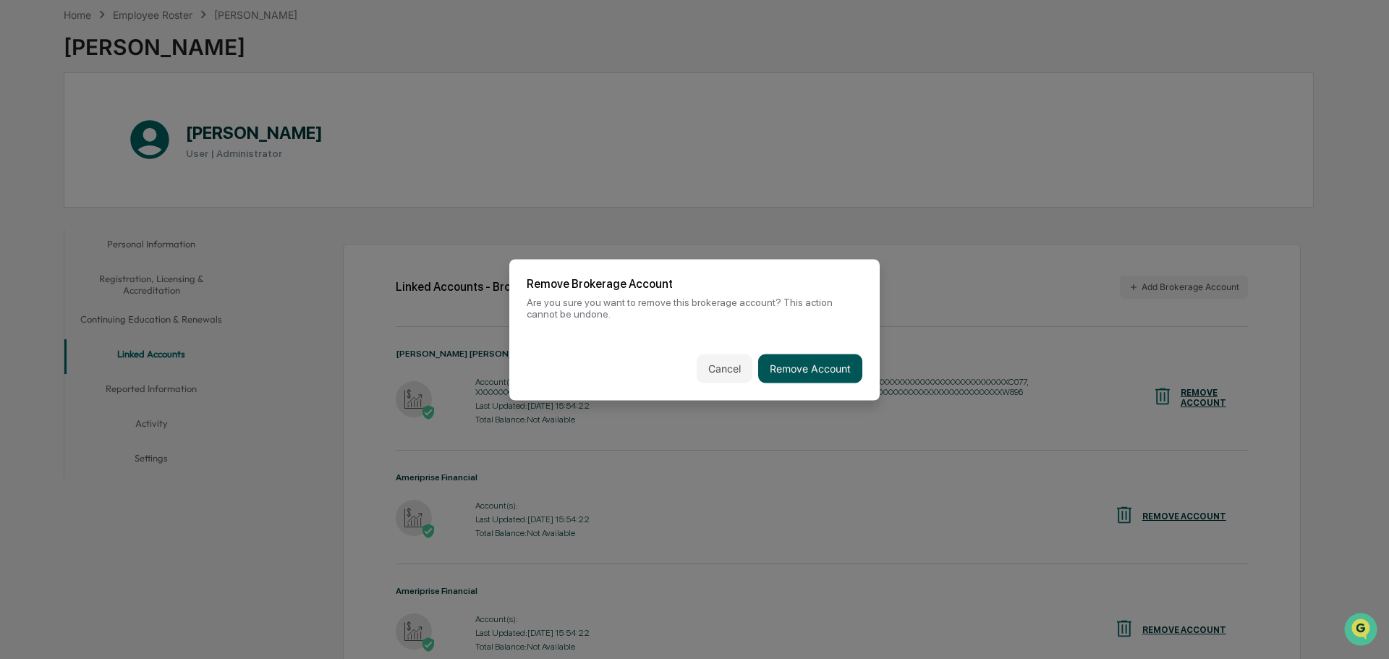
click at [821, 371] on button "Remove Account" at bounding box center [810, 368] width 104 height 29
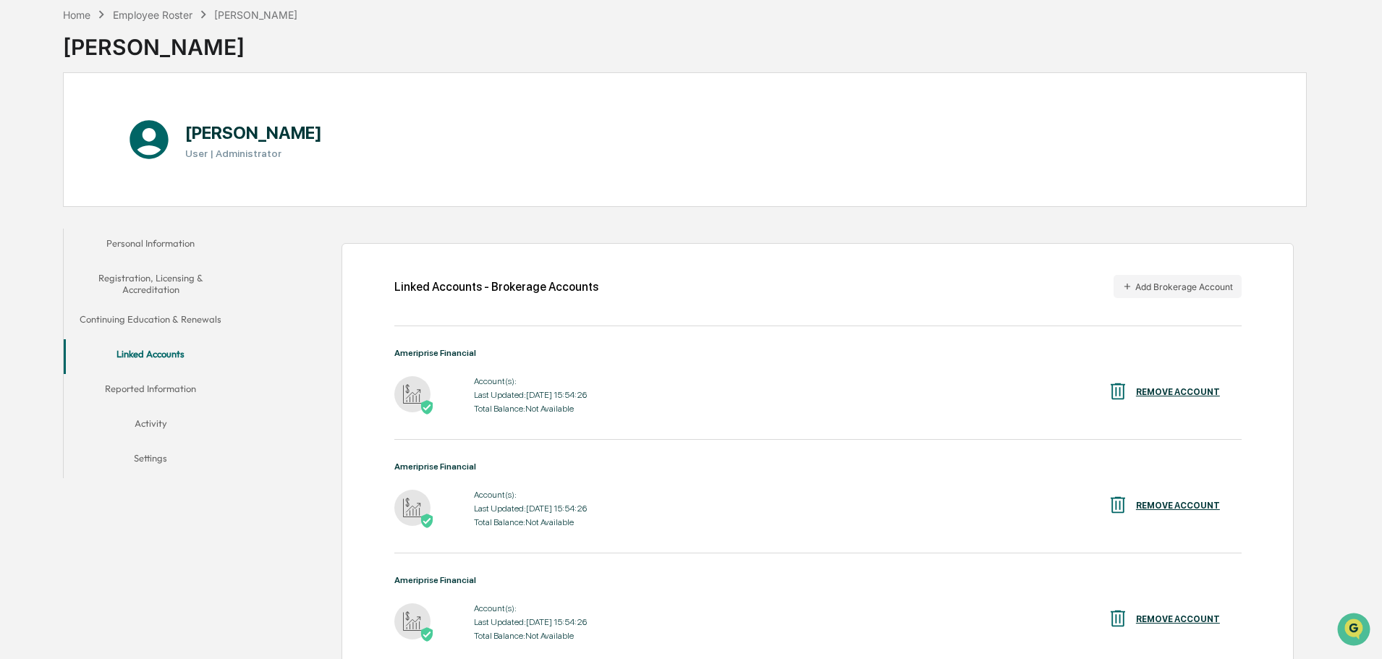
scroll to position [0, 0]
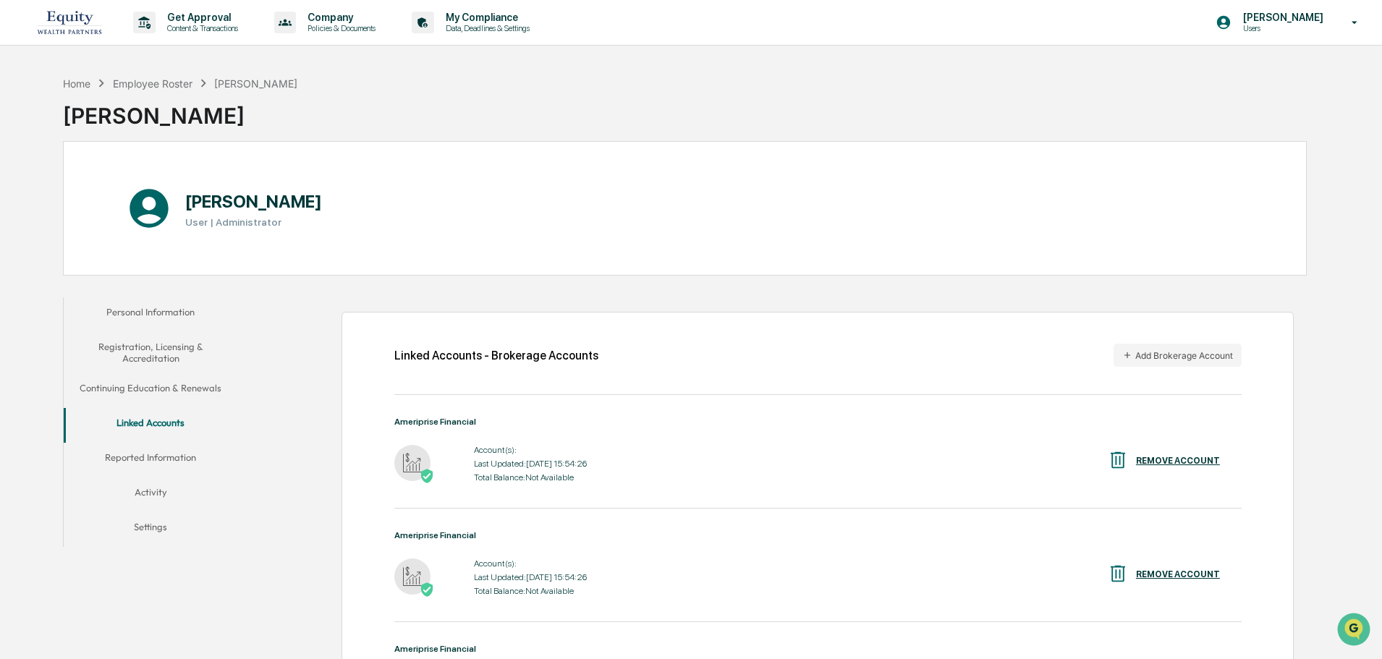
click at [1104, 465] on div "REMOVE ACCOUNT" at bounding box center [1178, 461] width 84 height 10
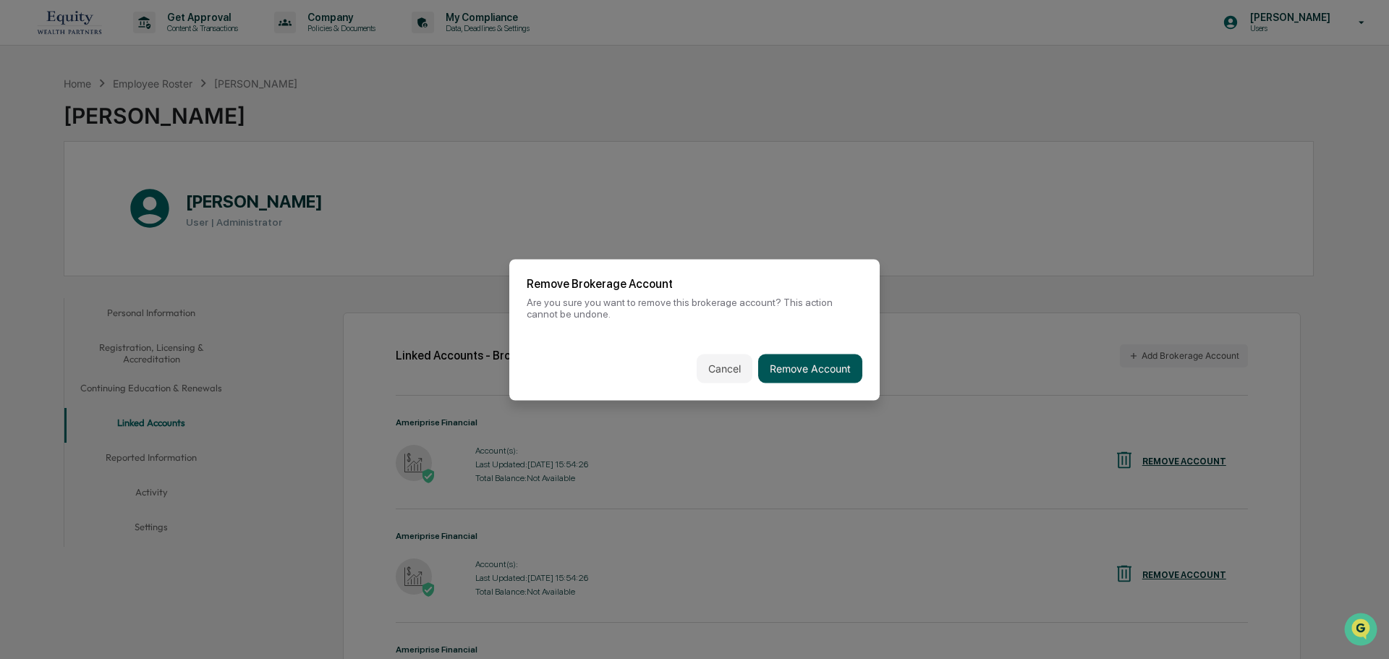
click at [823, 381] on button "Remove Account" at bounding box center [810, 368] width 104 height 29
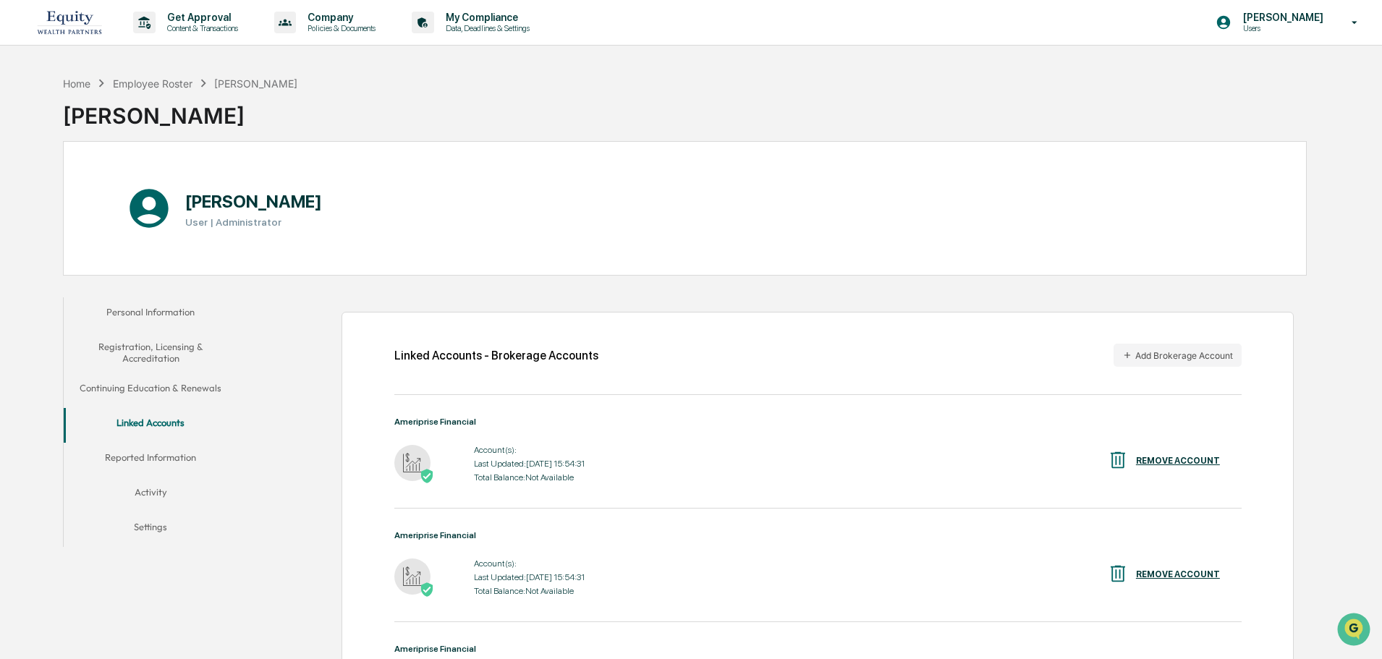
click at [1104, 459] on div "REMOVE ACCOUNT" at bounding box center [1178, 461] width 84 height 10
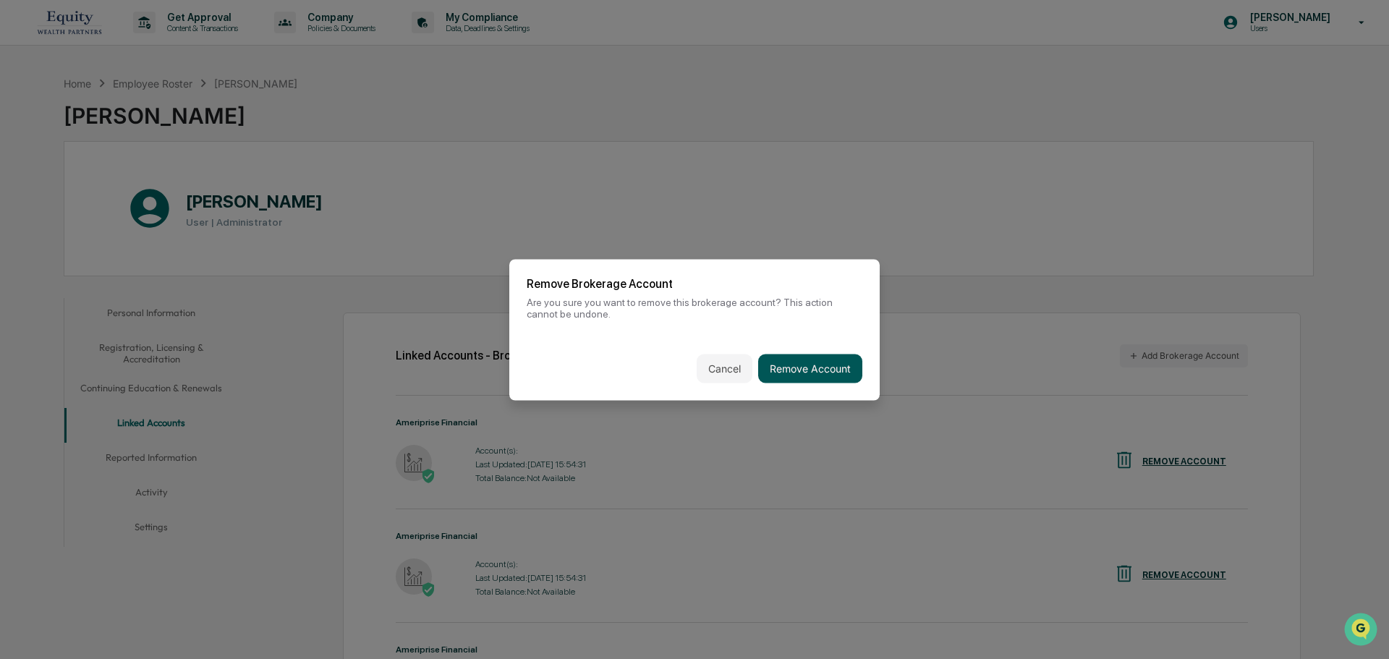
click at [800, 361] on button "Remove Account" at bounding box center [810, 368] width 104 height 29
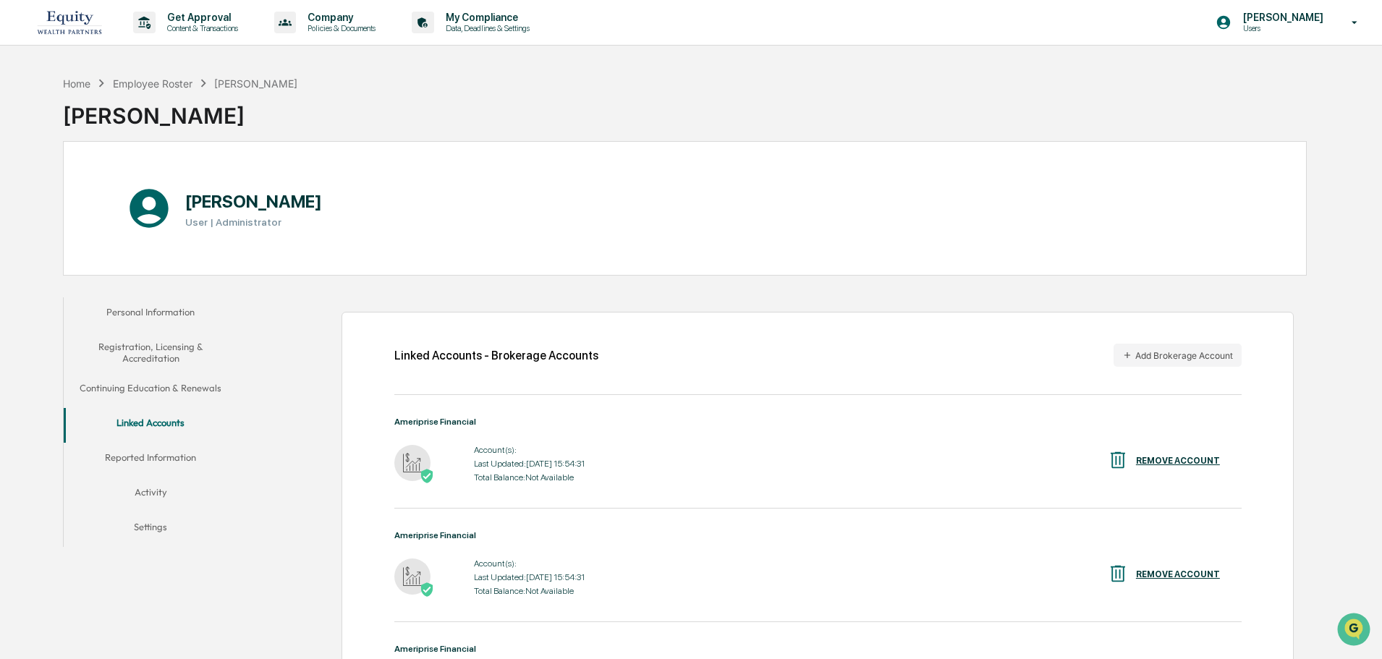
click at [1104, 464] on div "REMOVE ACCOUNT" at bounding box center [1178, 461] width 84 height 10
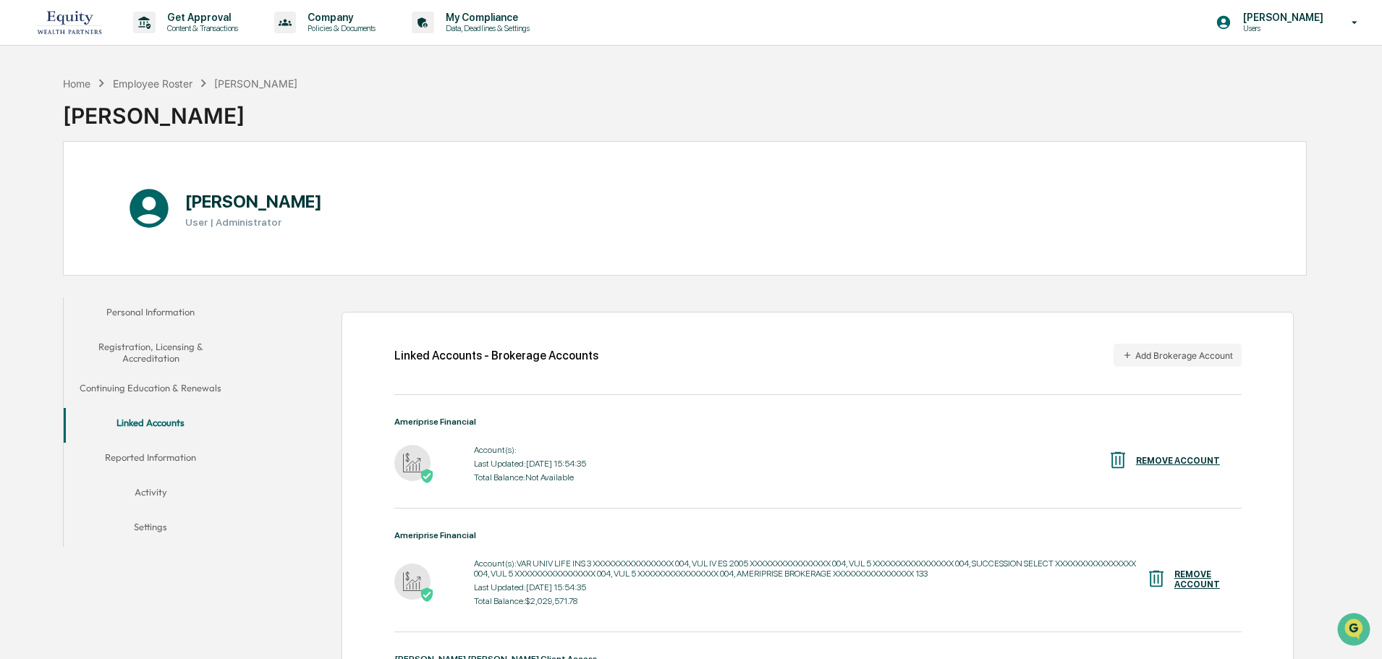
click at [1104, 458] on div "REMOVE ACCOUNT" at bounding box center [1178, 461] width 84 height 10
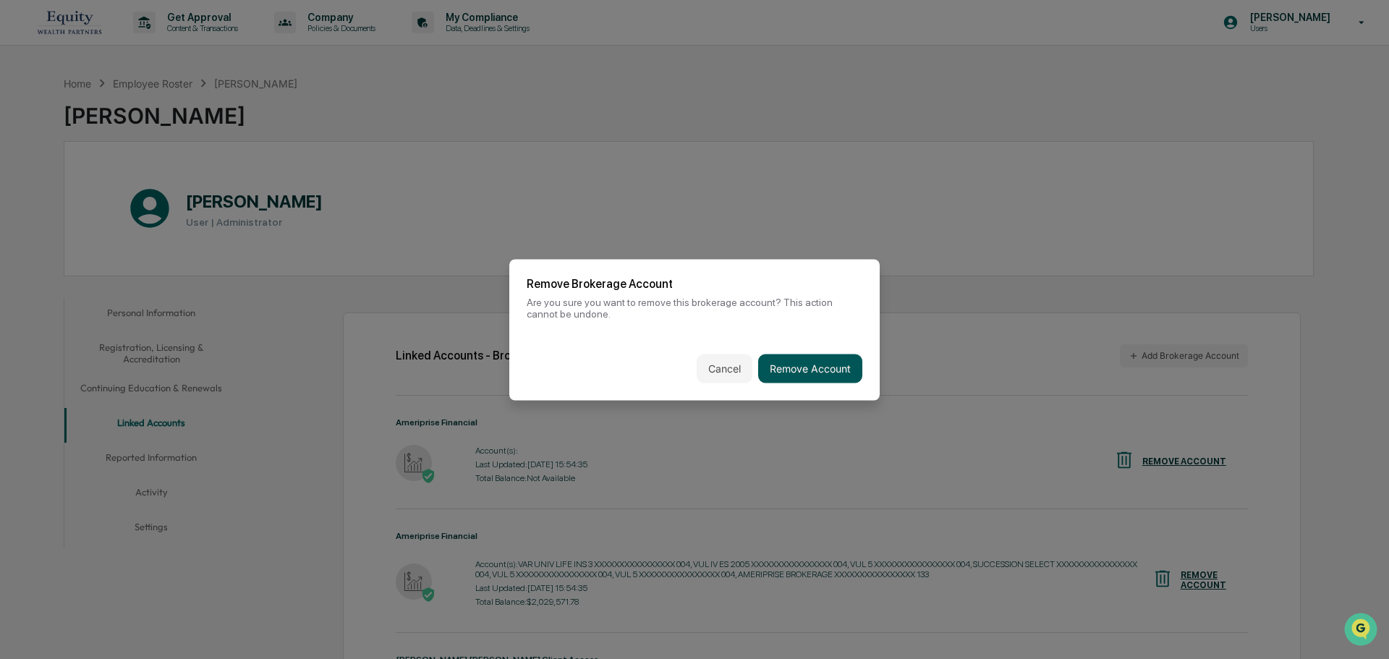
click at [821, 365] on button "Remove Account" at bounding box center [810, 368] width 104 height 29
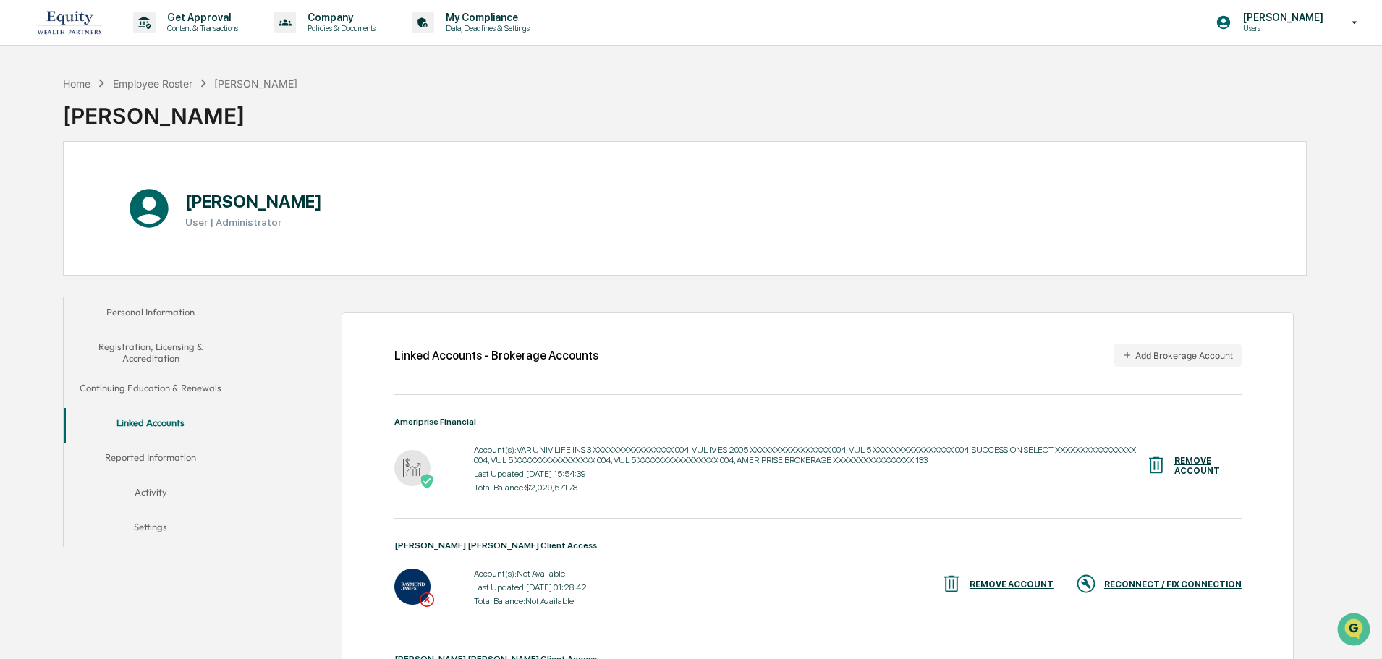
click at [1104, 457] on div "REMOVE ACCOUNT" at bounding box center [1197, 466] width 46 height 20
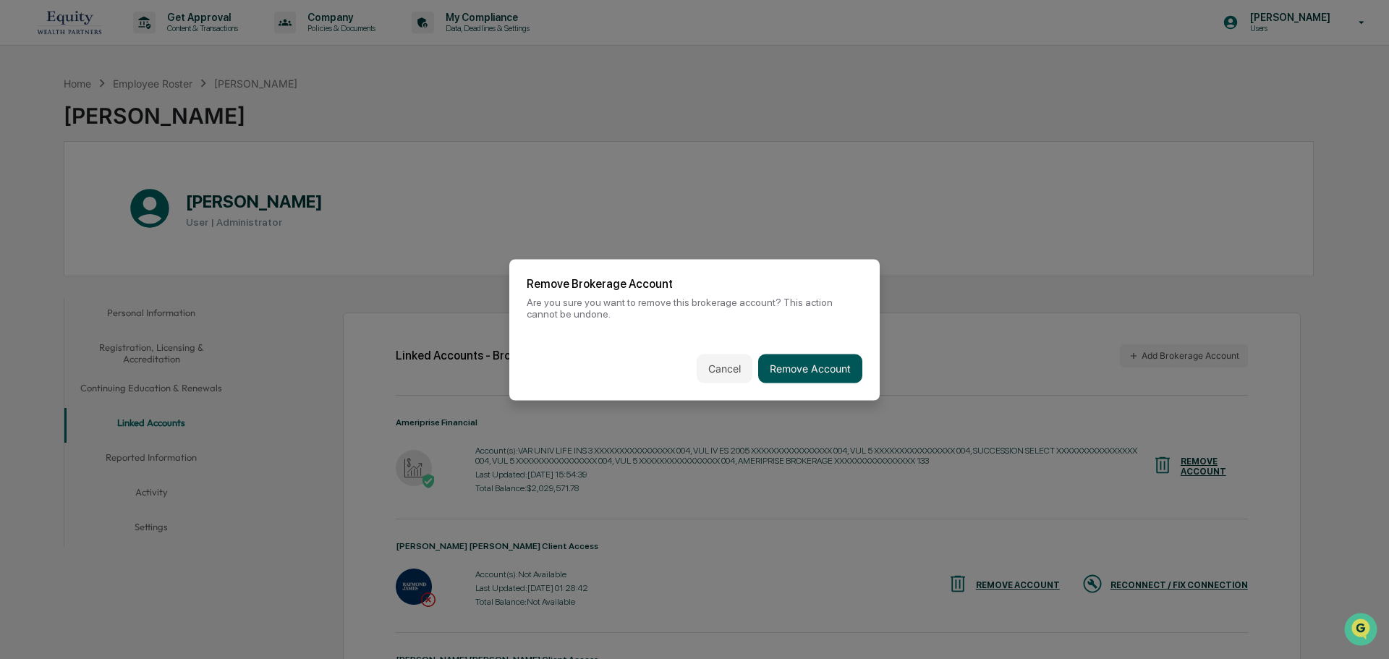
click at [810, 374] on button "Remove Account" at bounding box center [810, 368] width 104 height 29
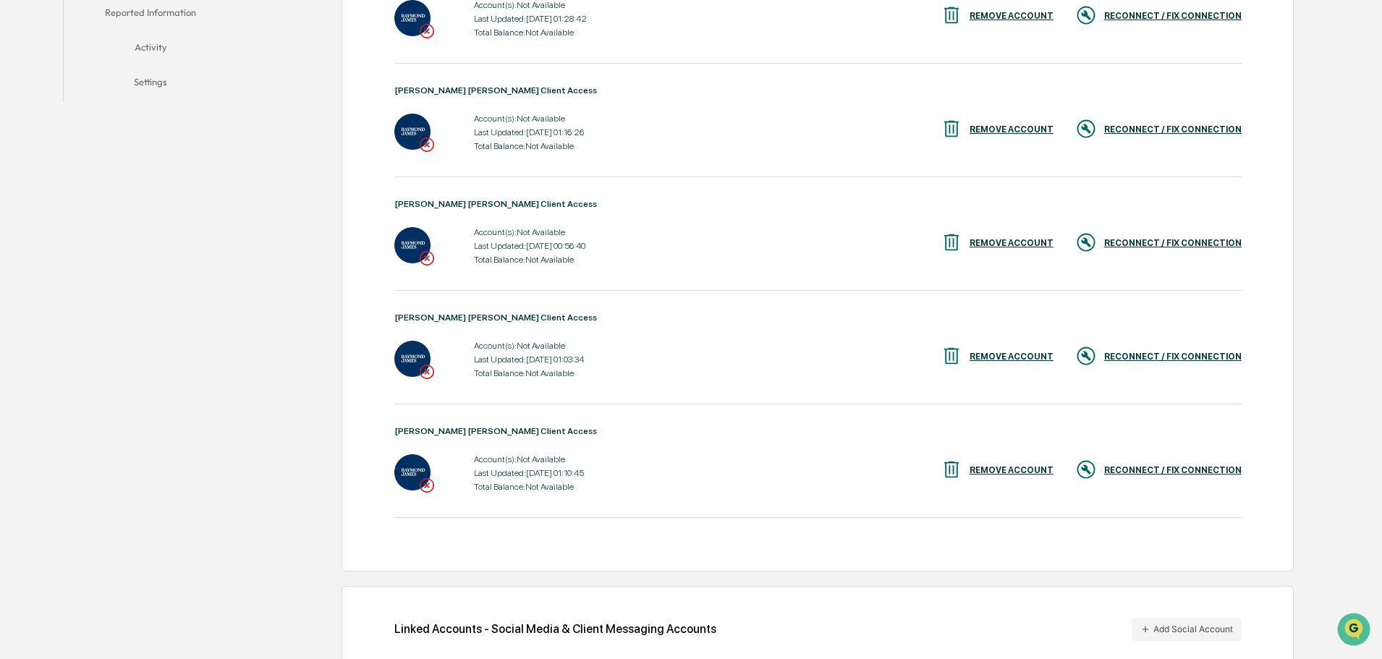
scroll to position [507, 0]
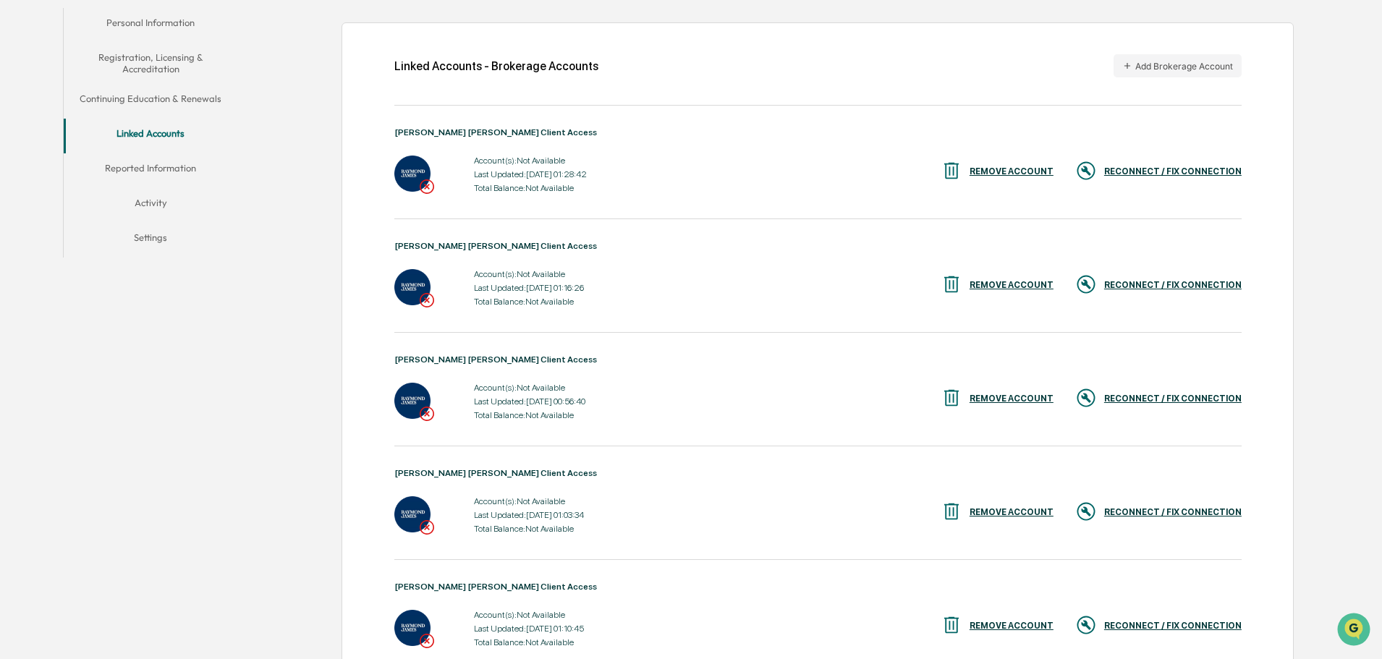
click at [1104, 175] on div "RECONNECT / FIX CONNECTION" at bounding box center [1172, 171] width 137 height 10
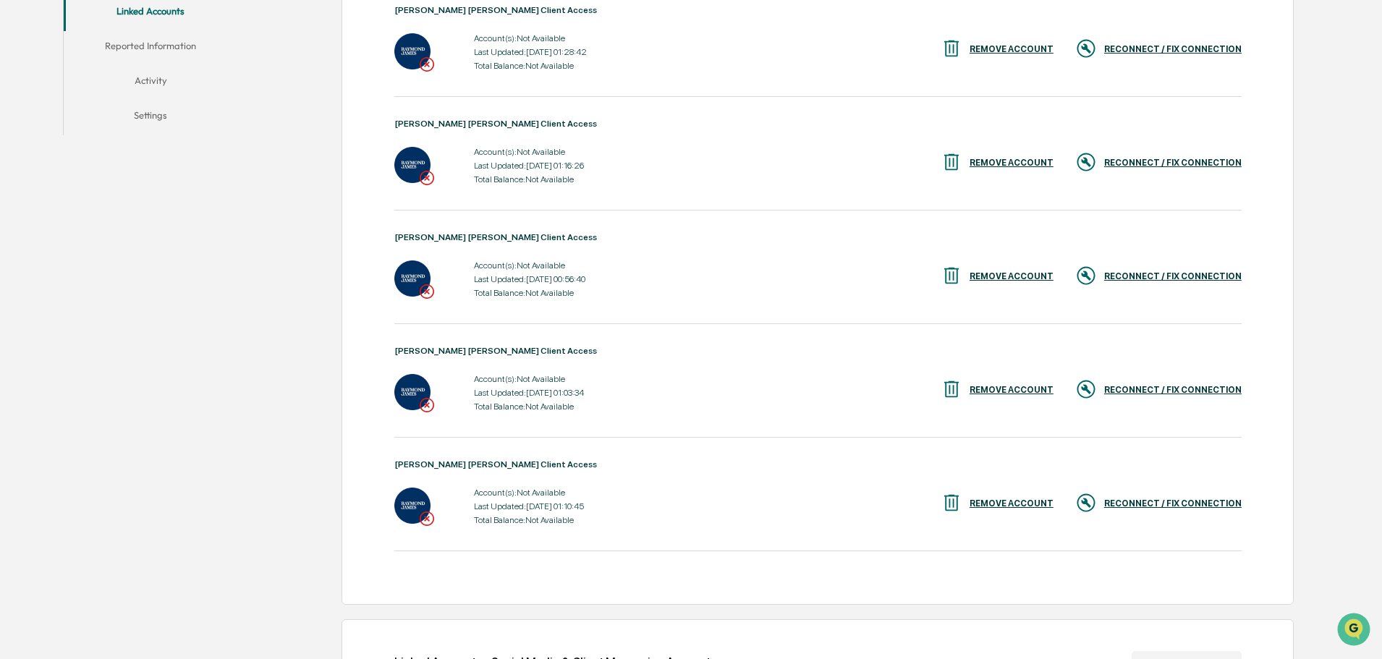
scroll to position [434, 0]
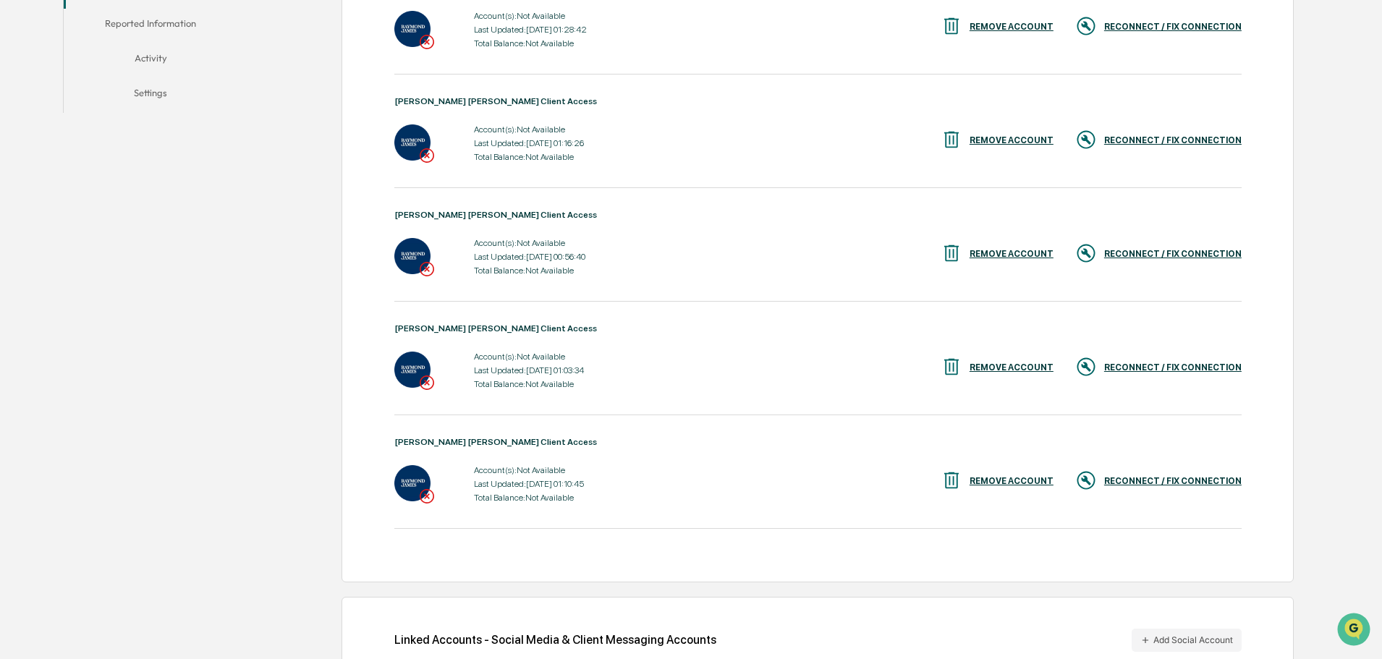
click at [1104, 250] on div "RECONNECT / FIX CONNECTION" at bounding box center [1172, 254] width 137 height 10
click at [1104, 367] on div "RECONNECT / FIX CONNECTION" at bounding box center [1172, 368] width 137 height 10
click at [997, 362] on div "REMOVE ACCOUNT" at bounding box center [997, 368] width 113 height 24
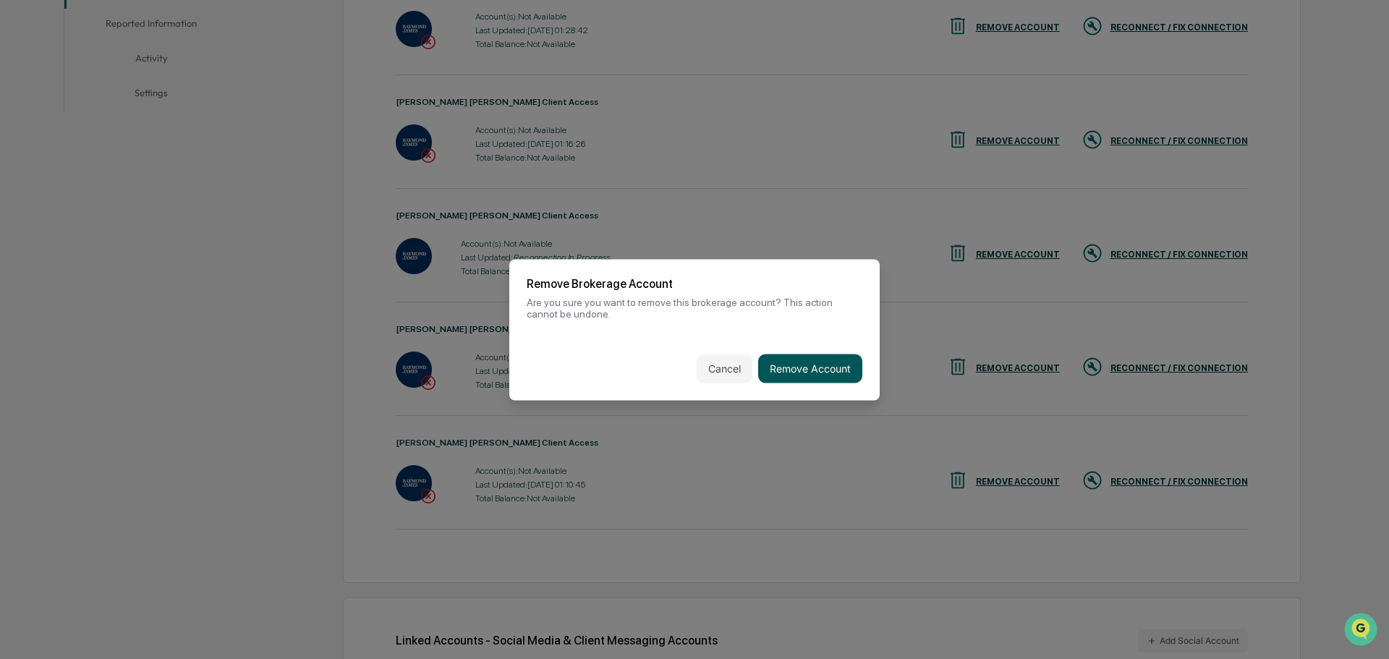
click at [825, 372] on button "Remove Account" at bounding box center [810, 368] width 104 height 29
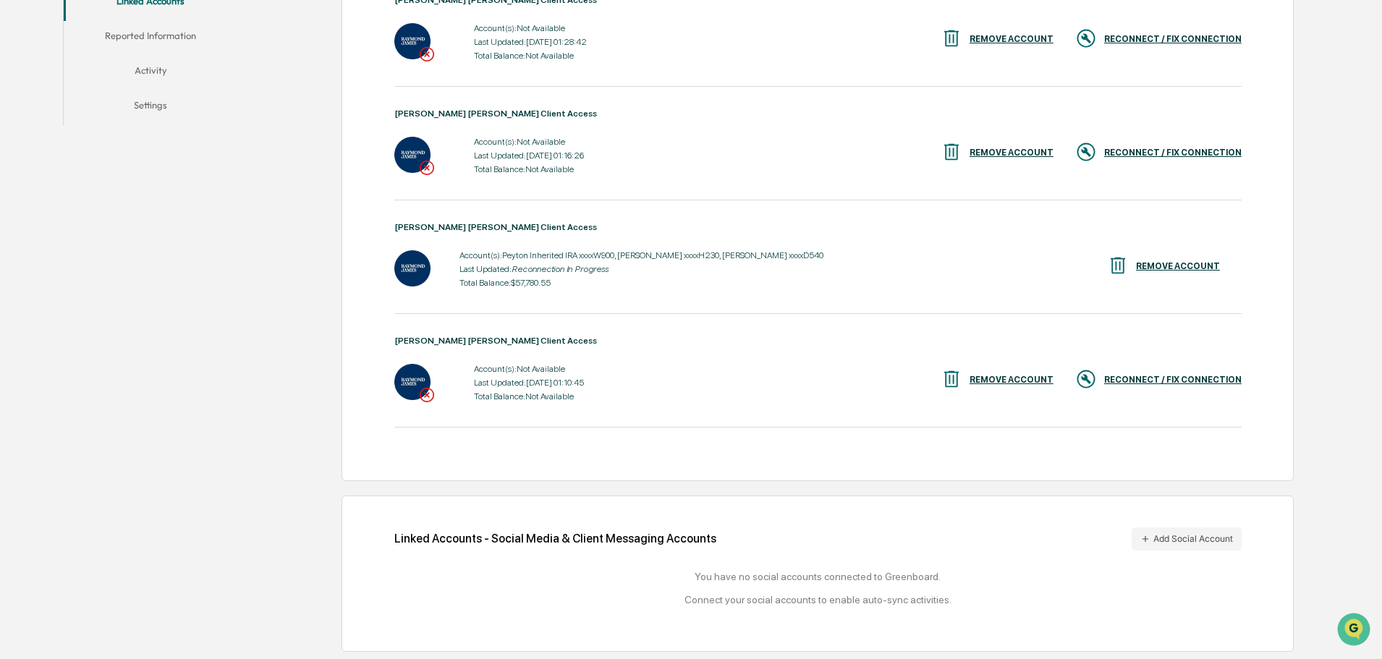
click at [1004, 376] on div "REMOVE ACCOUNT" at bounding box center [1012, 380] width 84 height 10
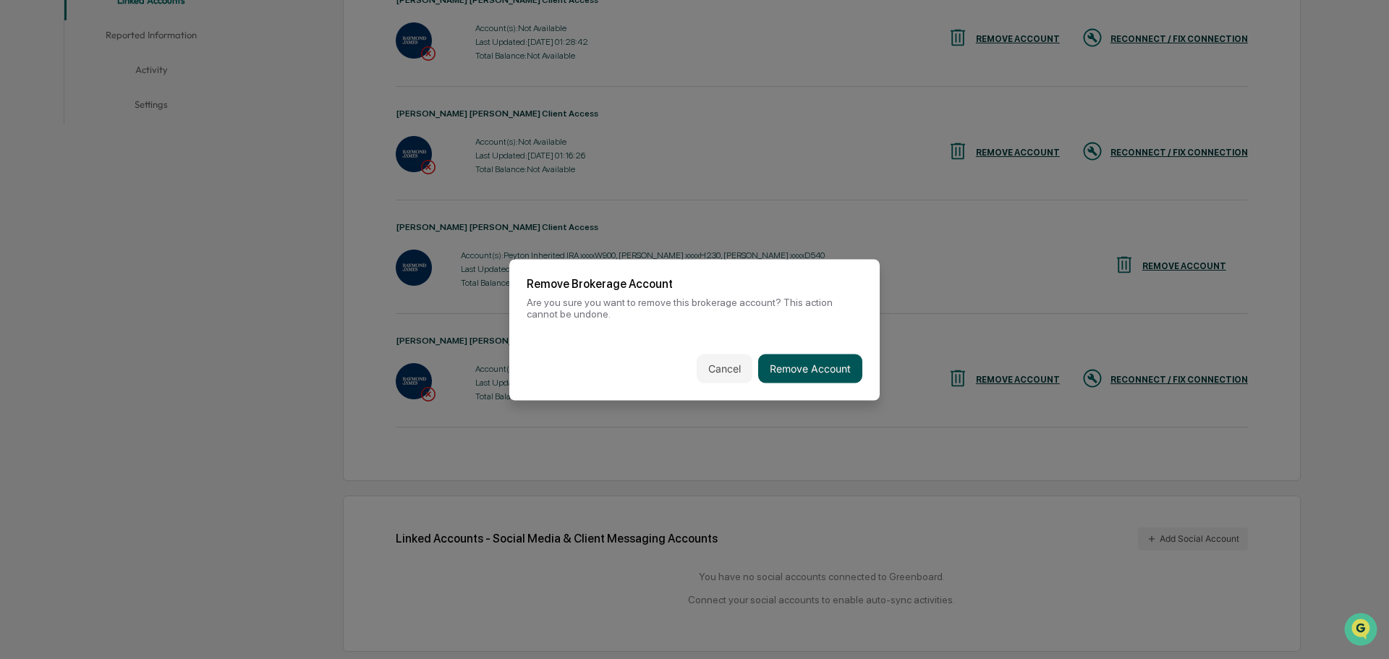
click at [832, 363] on button "Remove Account" at bounding box center [810, 368] width 104 height 29
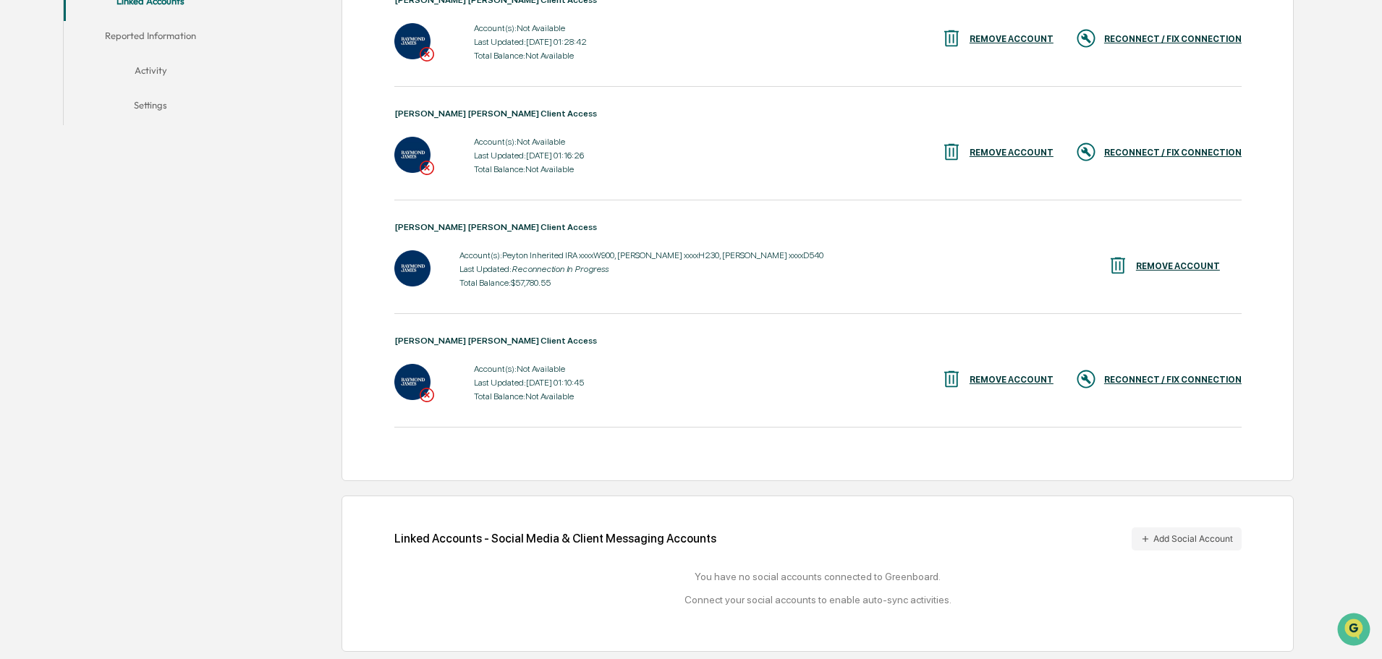
scroll to position [308, 0]
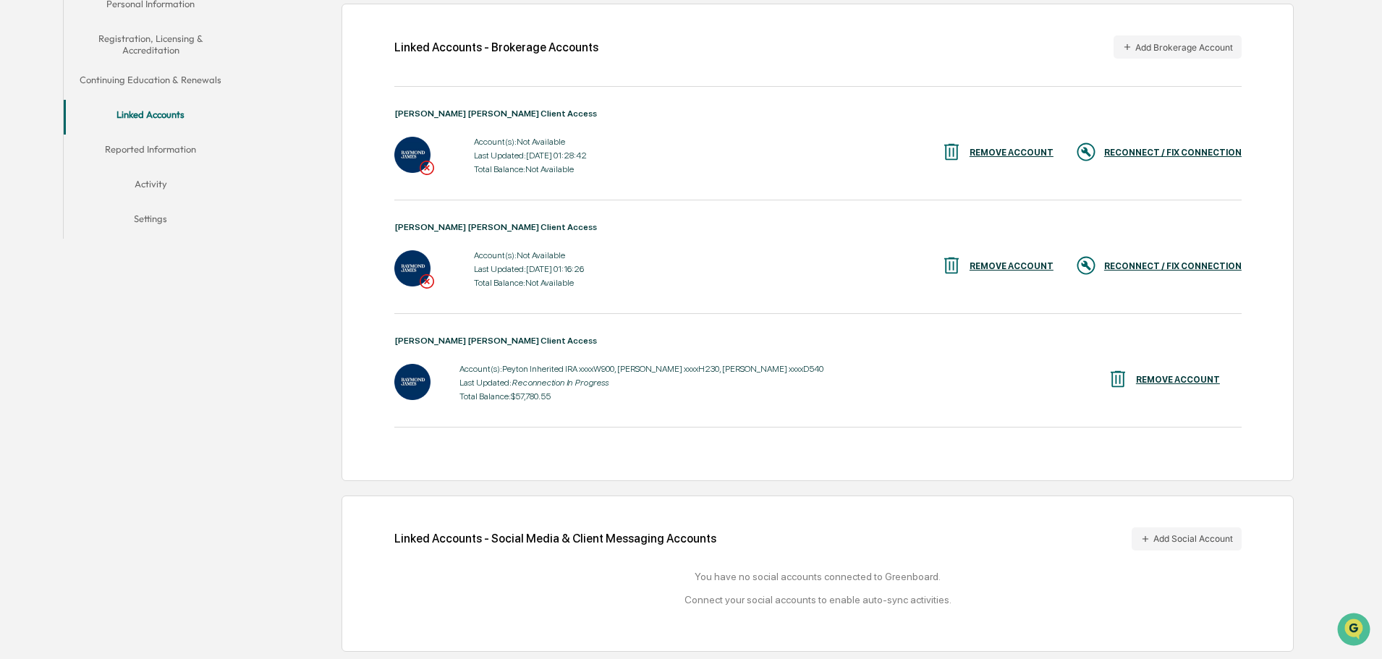
click at [1009, 156] on div "REMOVE ACCOUNT" at bounding box center [1012, 153] width 84 height 10
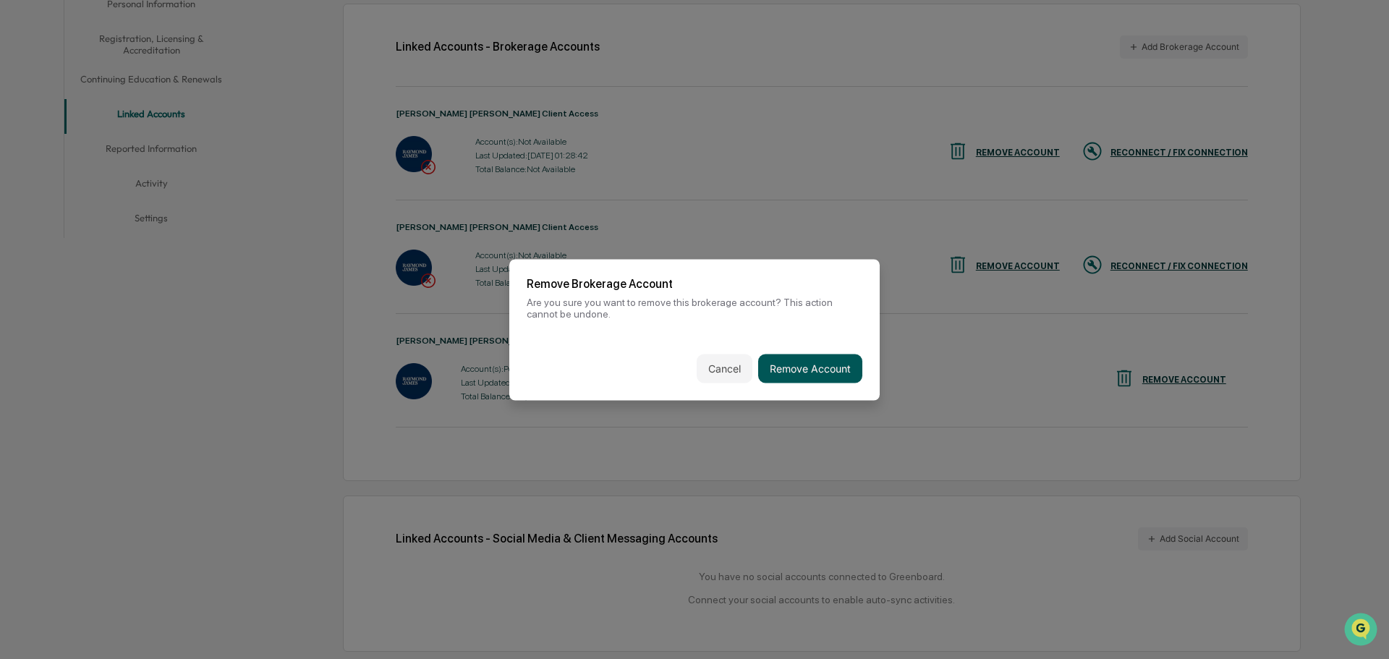
click at [804, 358] on button "Remove Account" at bounding box center [810, 368] width 104 height 29
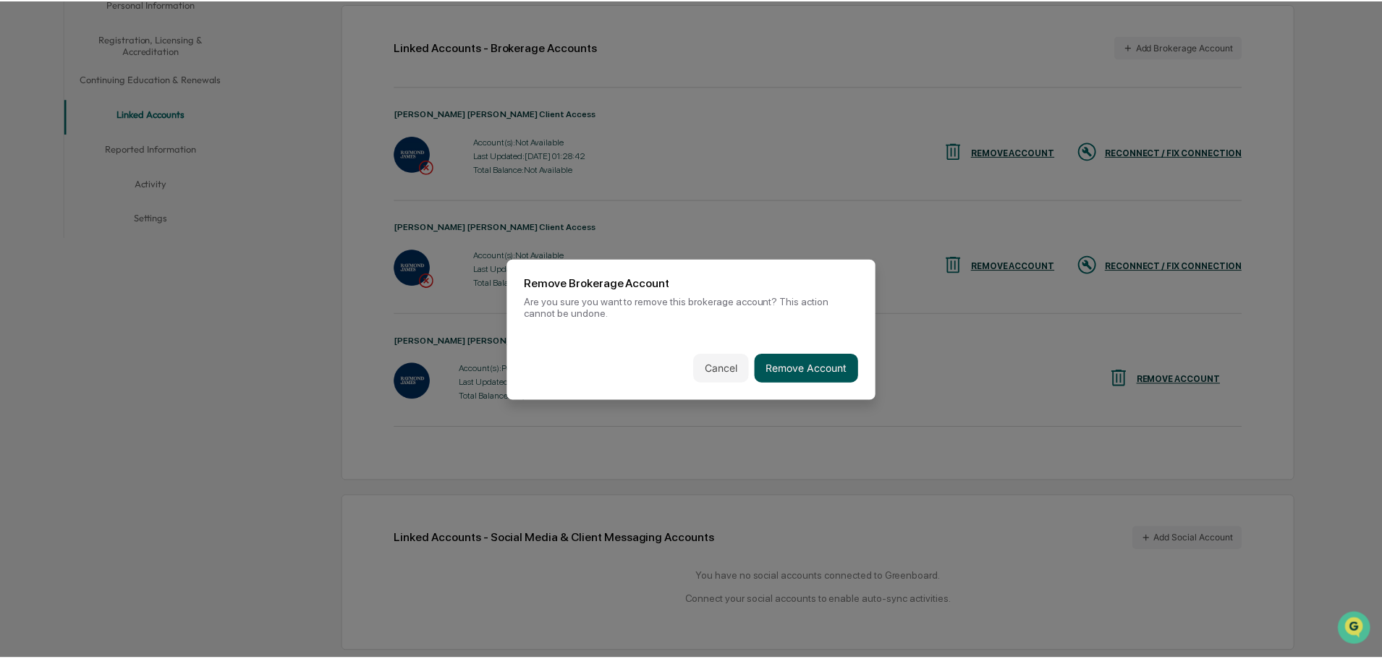
scroll to position [308, 0]
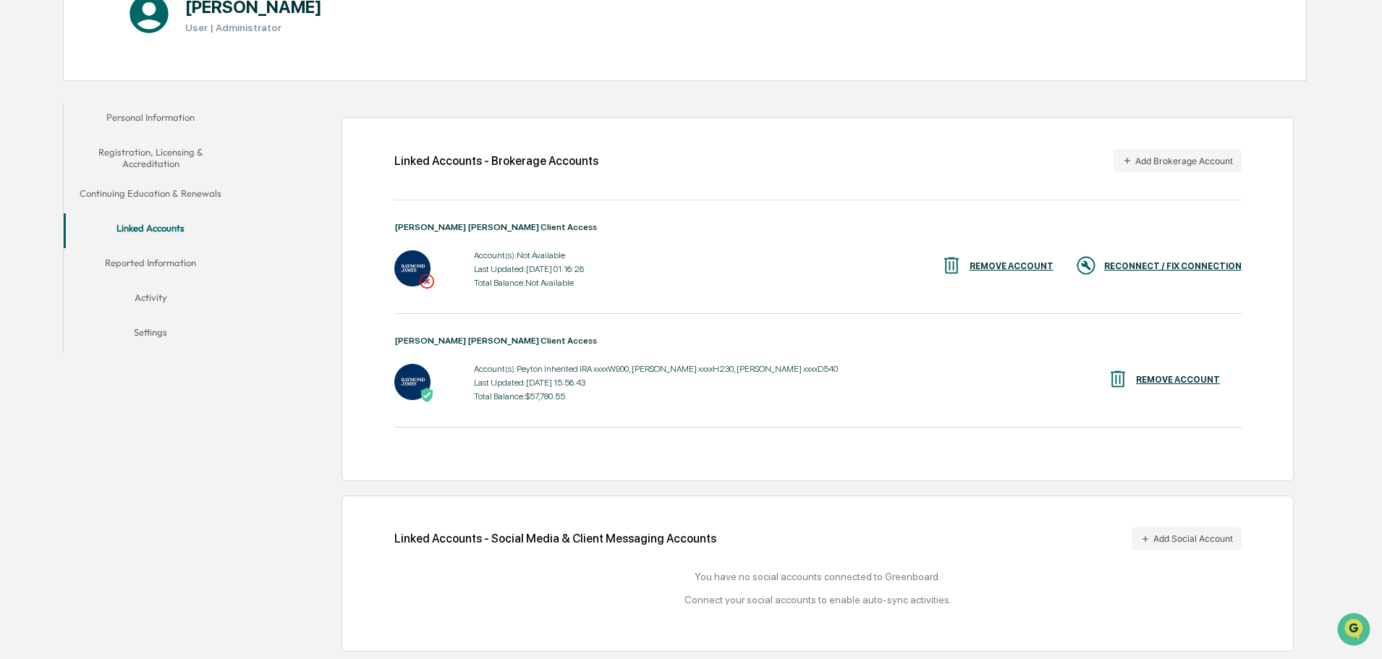
click at [1007, 265] on div "REMOVE ACCOUNT" at bounding box center [1012, 266] width 84 height 10
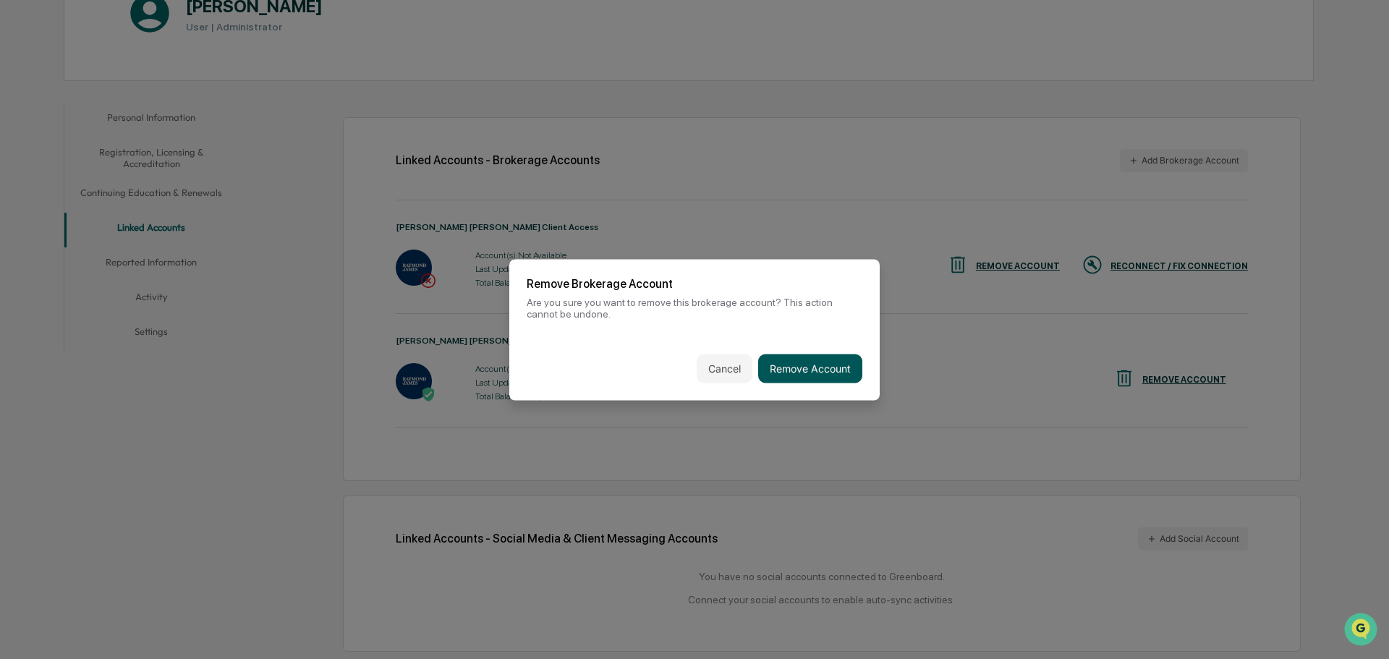
click at [829, 355] on button "Remove Account" at bounding box center [810, 368] width 104 height 29
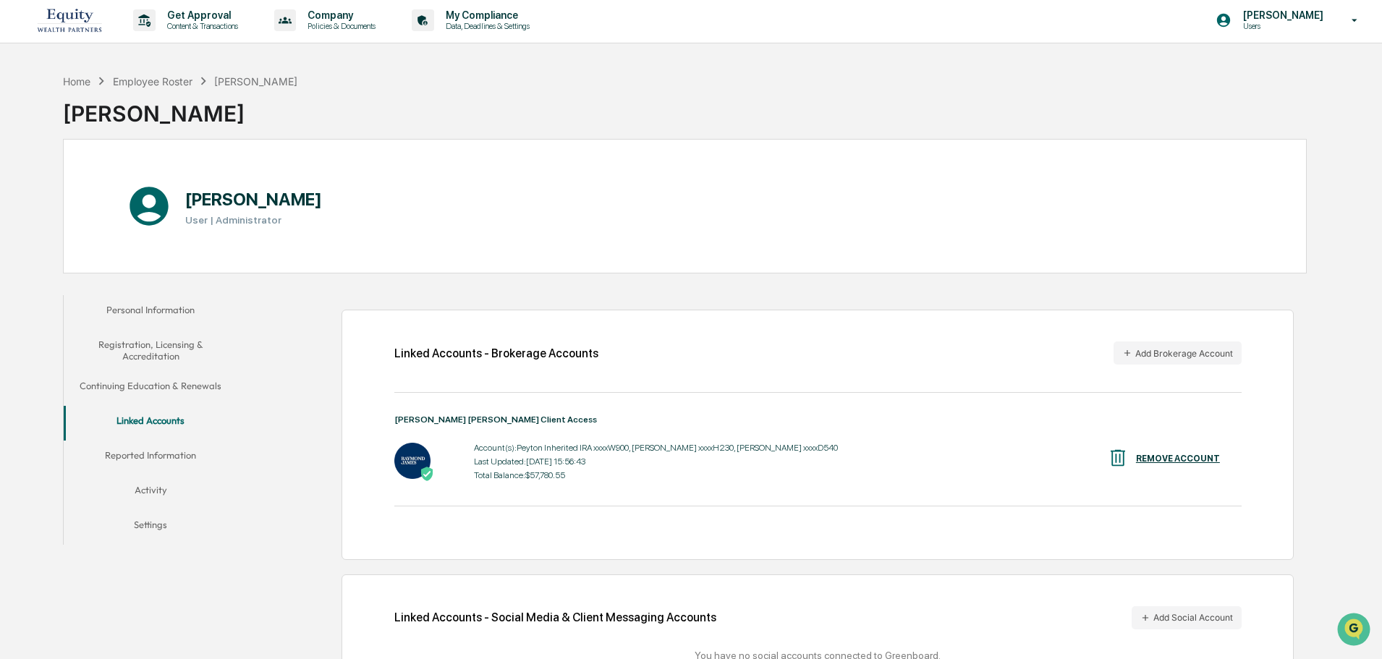
scroll to position [0, 0]
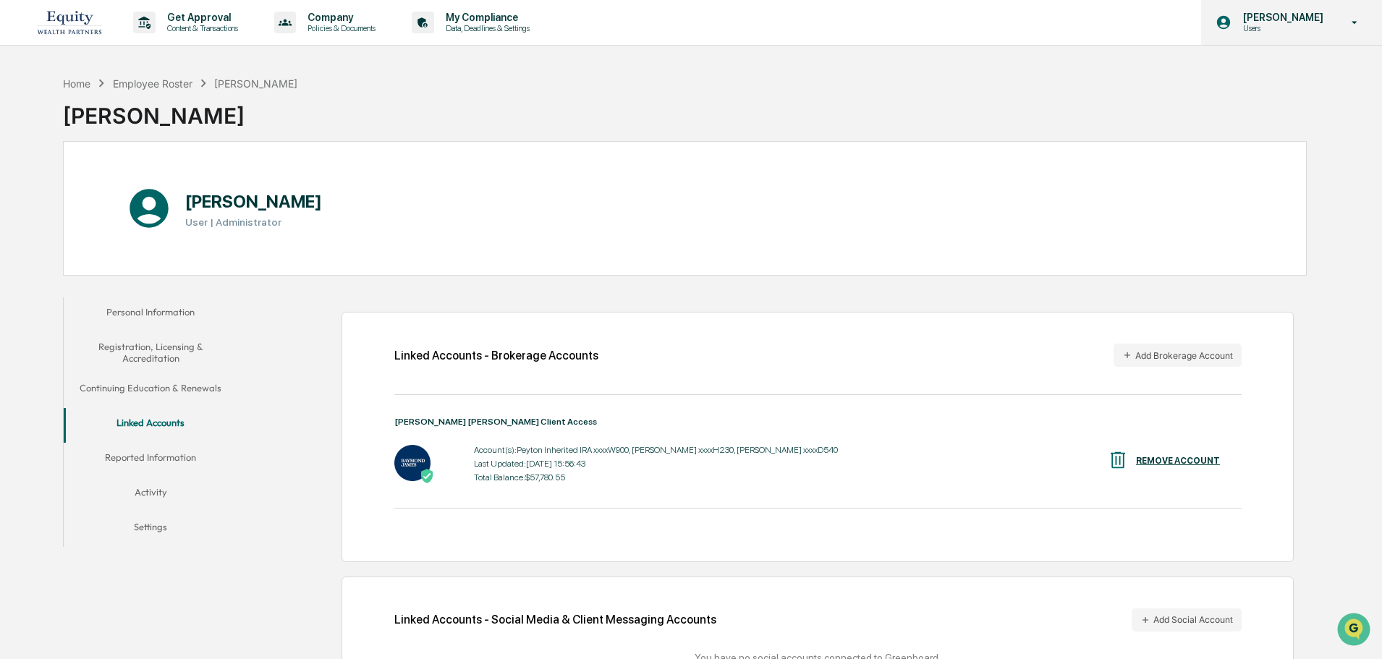
click at [1104, 18] on div "Peyton Anderson Users" at bounding box center [1291, 22] width 181 height 45
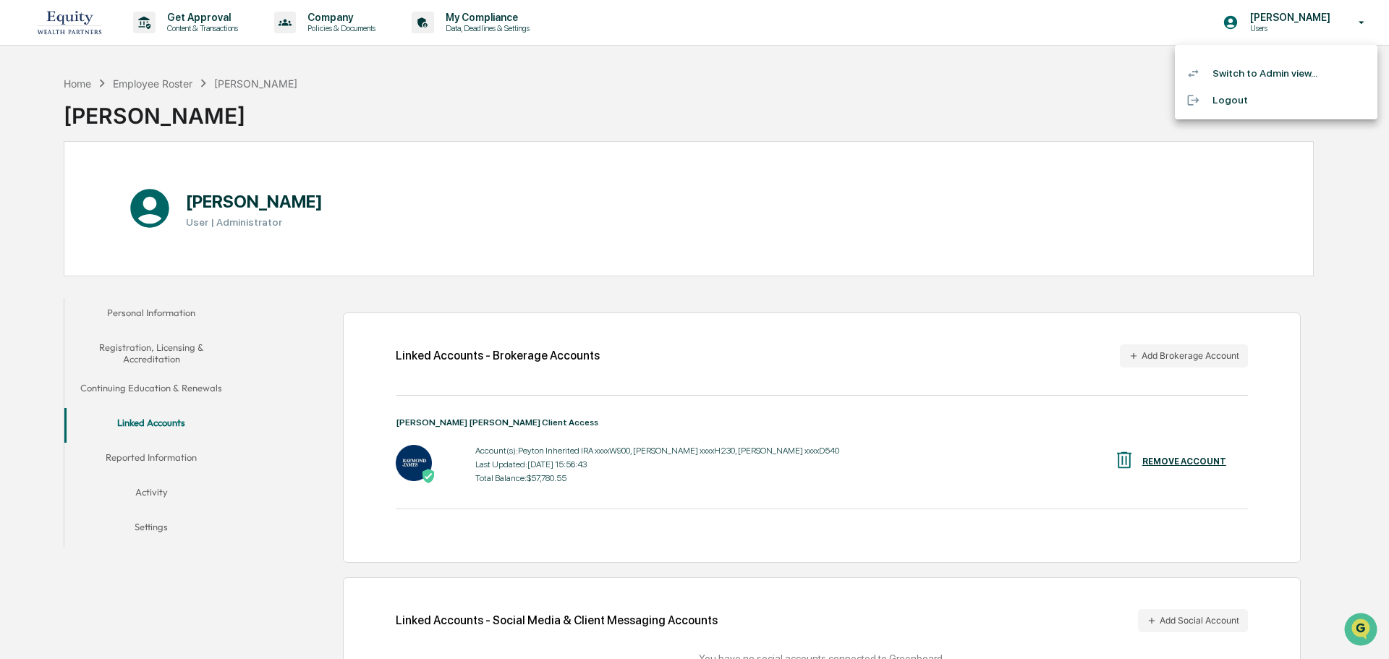
click at [1104, 72] on li "Switch to Admin view..." at bounding box center [1276, 73] width 203 height 27
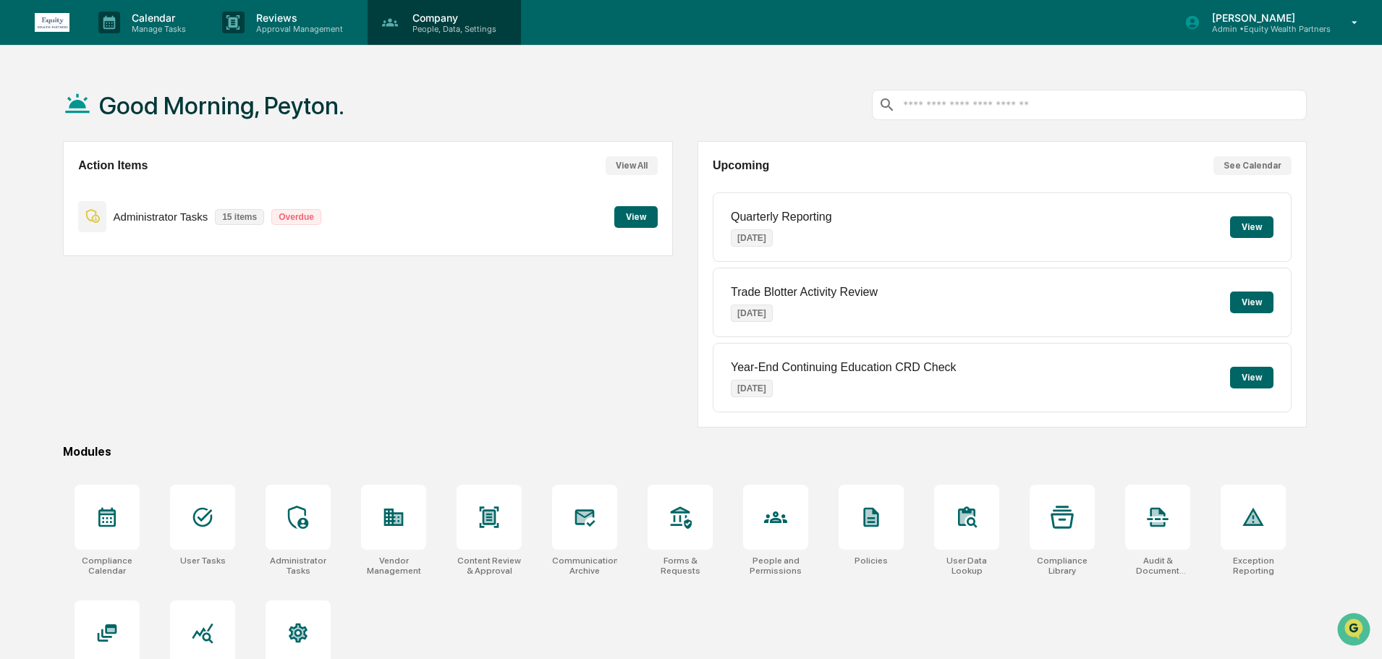
click at [411, 30] on p "People, Data, Settings" at bounding box center [452, 29] width 103 height 10
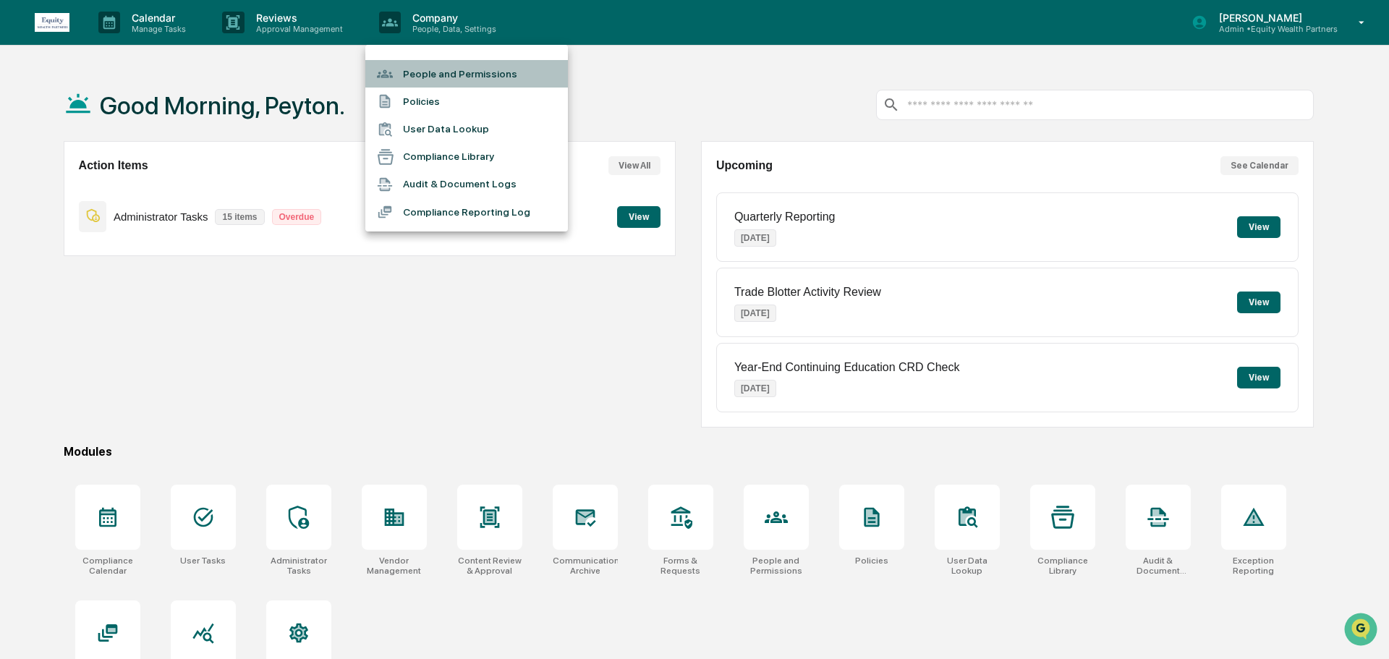
click at [483, 85] on li "People and Permissions" at bounding box center [466, 73] width 203 height 27
